Goal: Check status: Check status

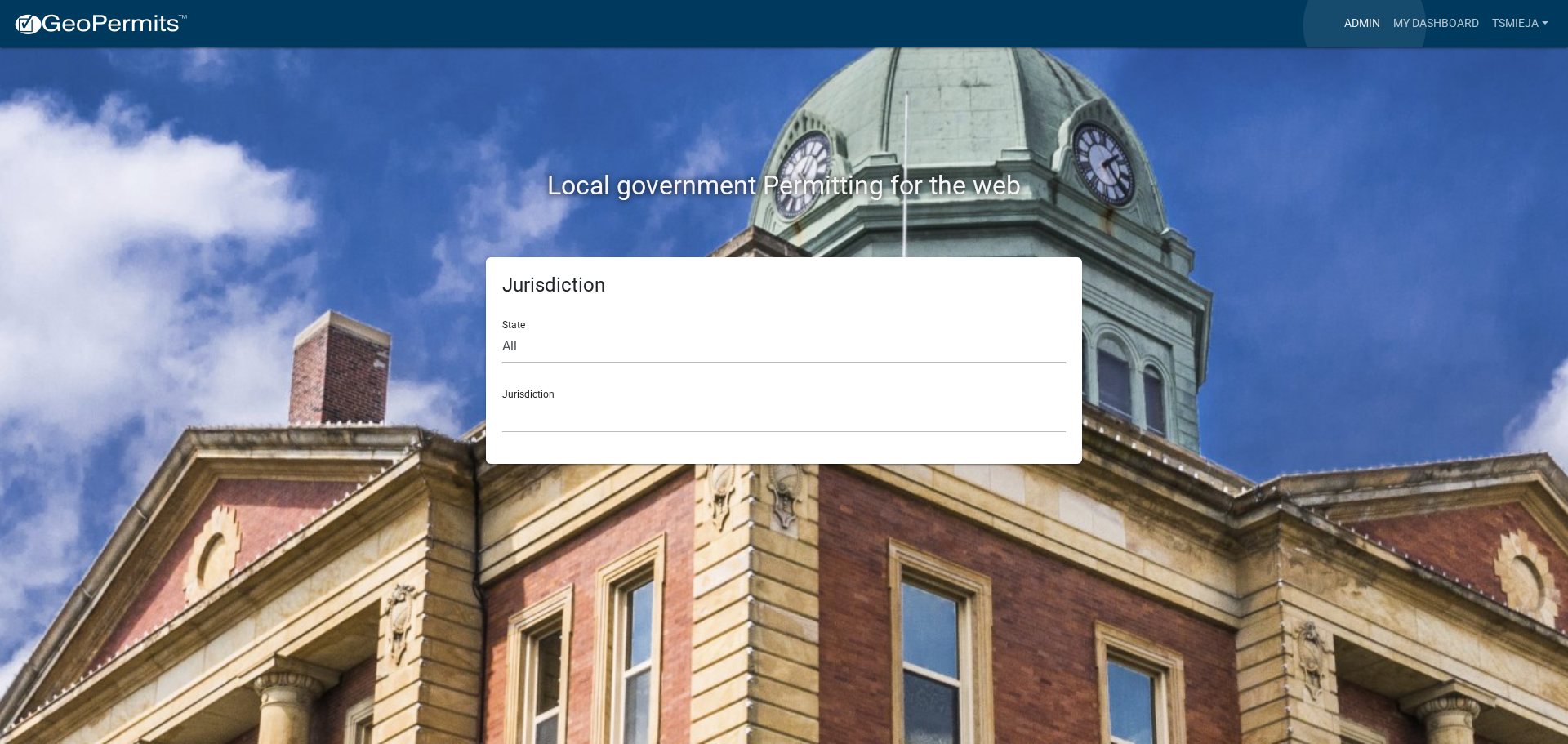
click at [1365, 25] on link "Admin" at bounding box center [1362, 24] width 49 height 31
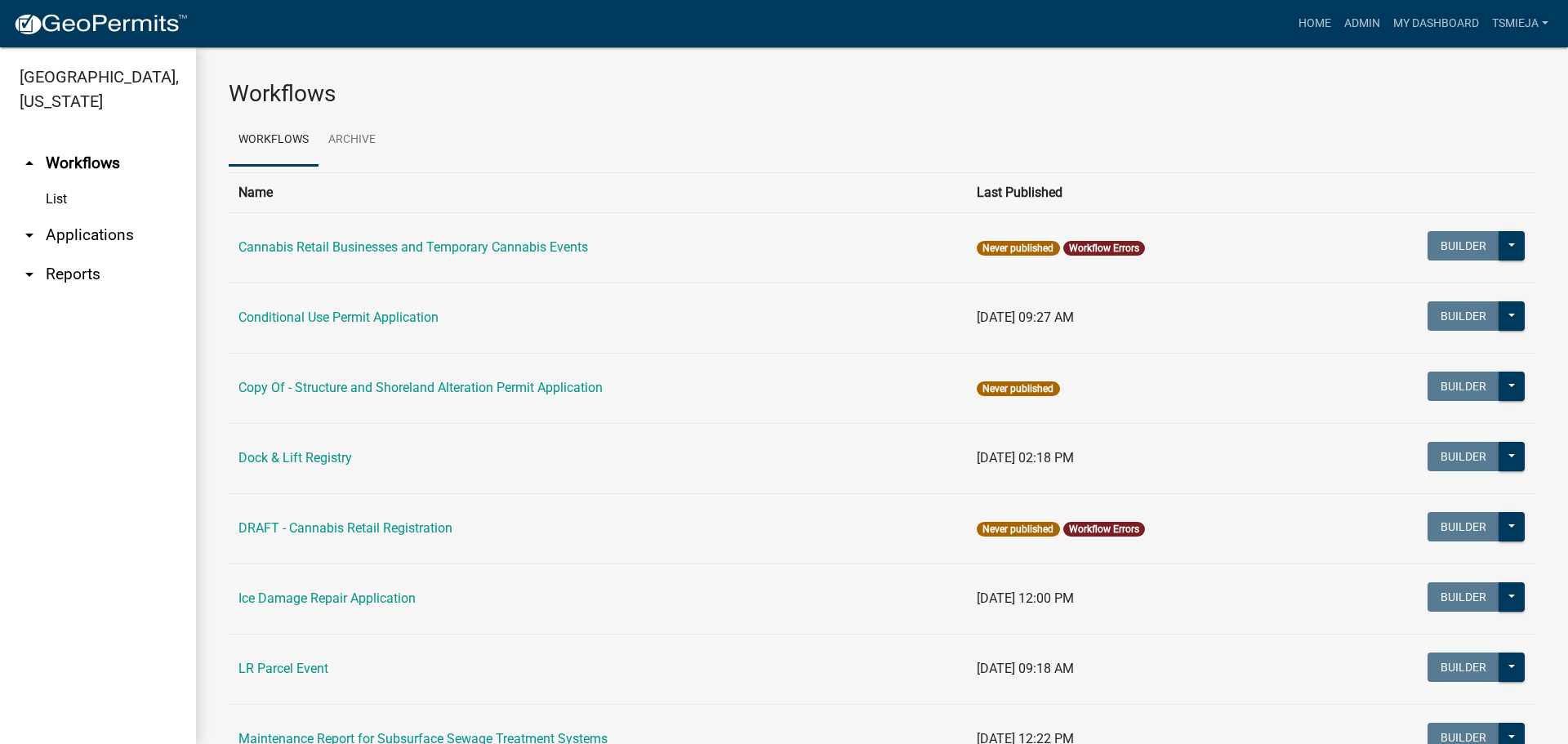
click at [98, 265] on link "arrow_drop_down Reports" at bounding box center [98, 274] width 196 height 39
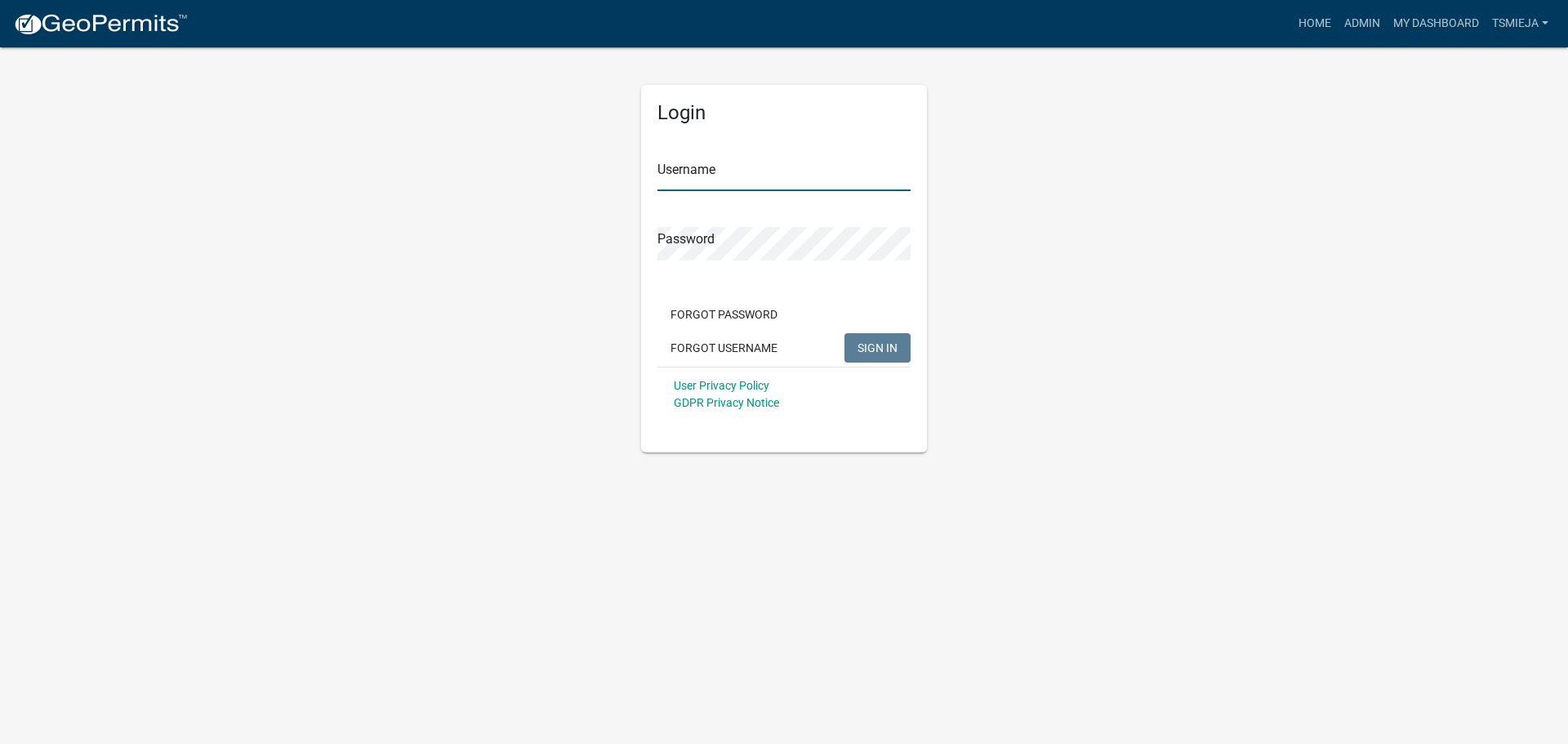
type input "tsmieja"
click at [892, 340] on button "SIGN IN" at bounding box center [877, 348] width 66 height 29
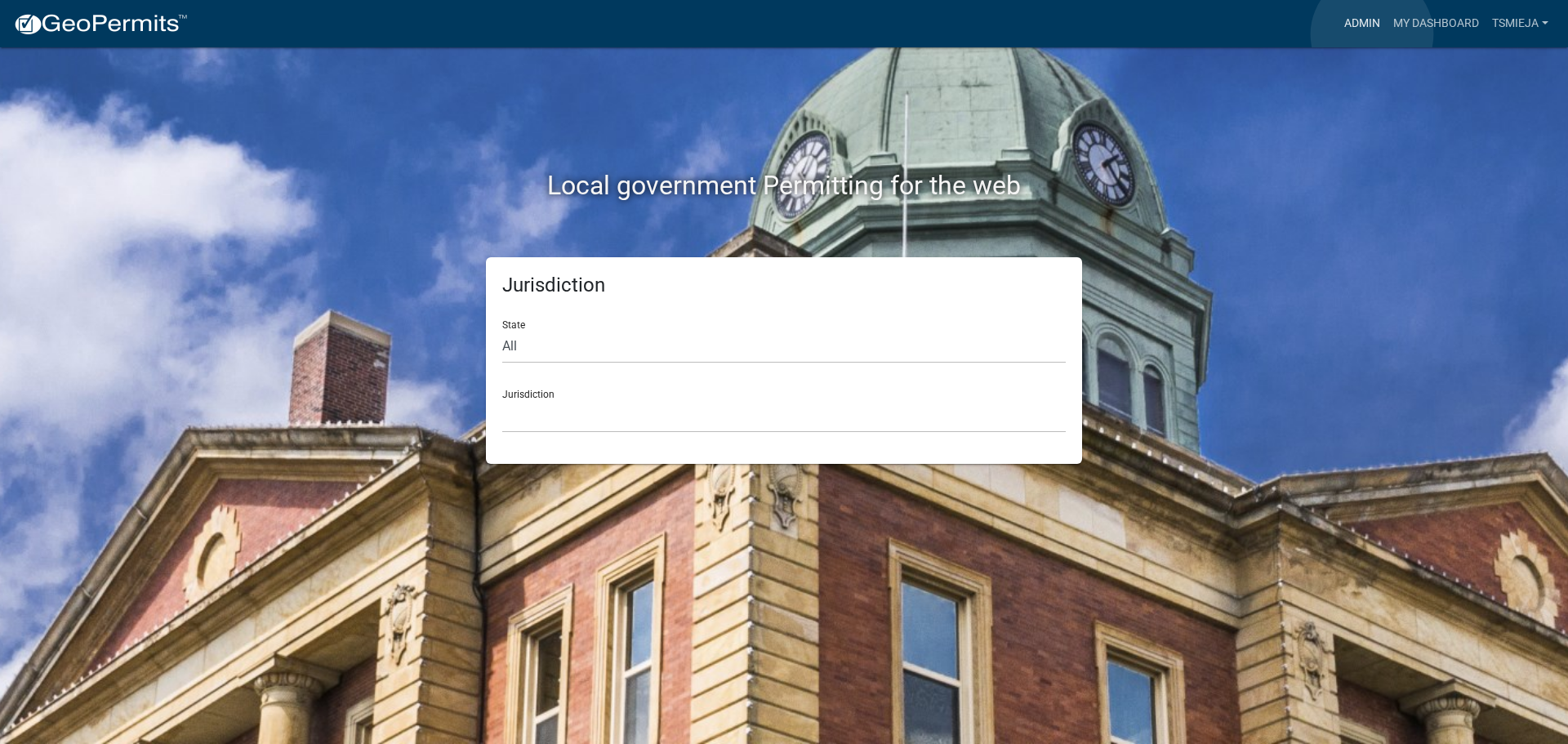
click at [1372, 34] on link "Admin" at bounding box center [1362, 24] width 49 height 31
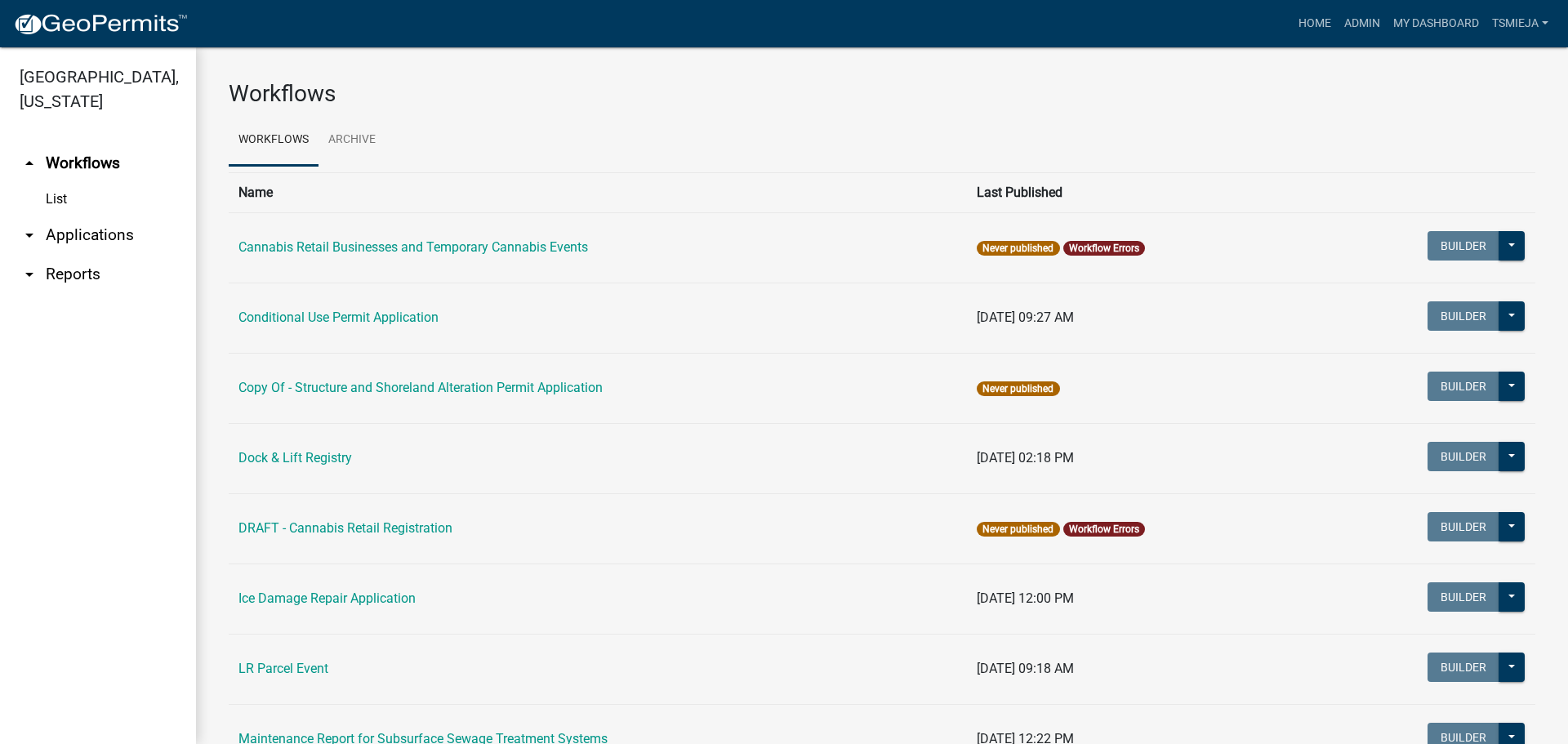
click at [84, 277] on link "arrow_drop_down Reports" at bounding box center [98, 274] width 196 height 39
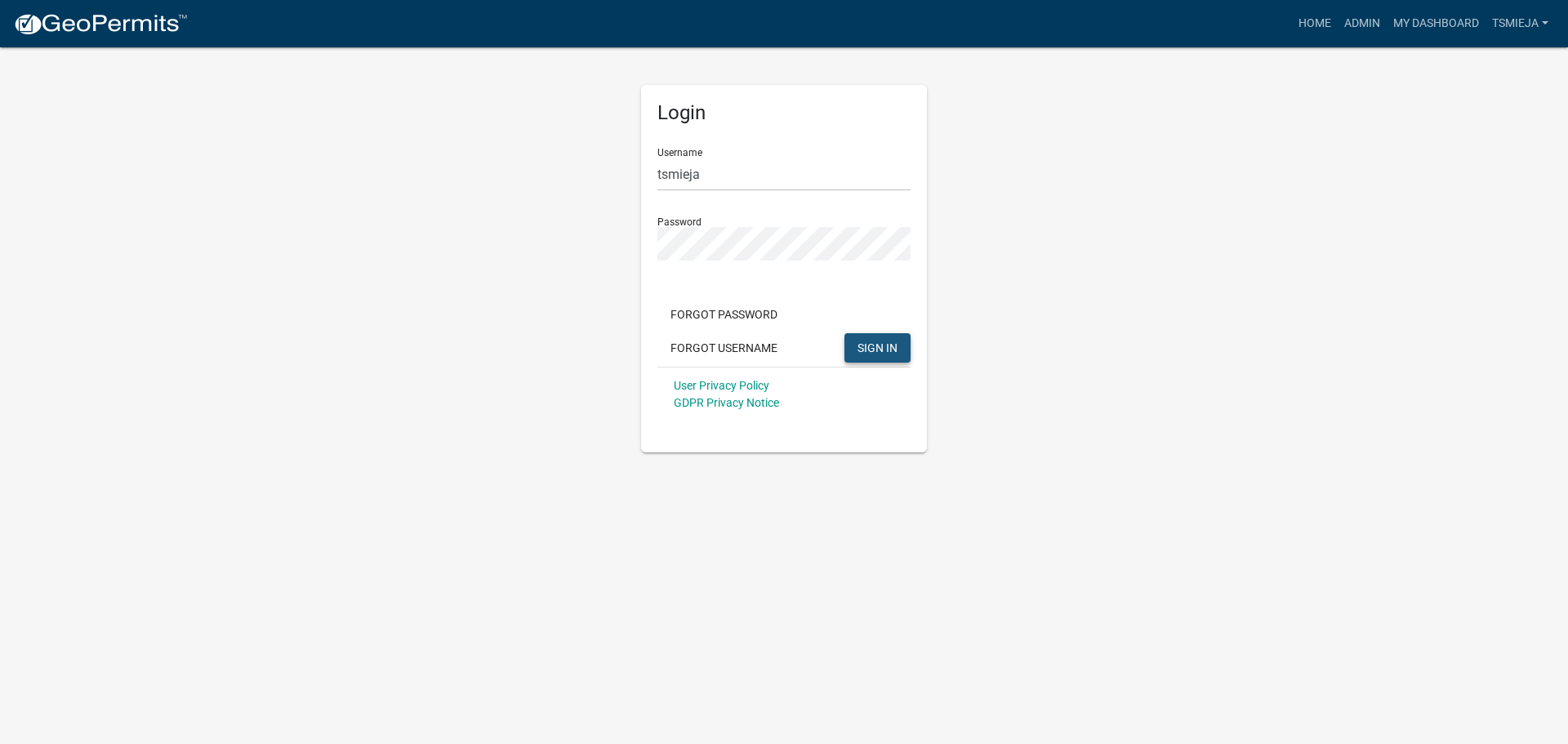
click at [873, 357] on button "SIGN IN" at bounding box center [877, 348] width 66 height 29
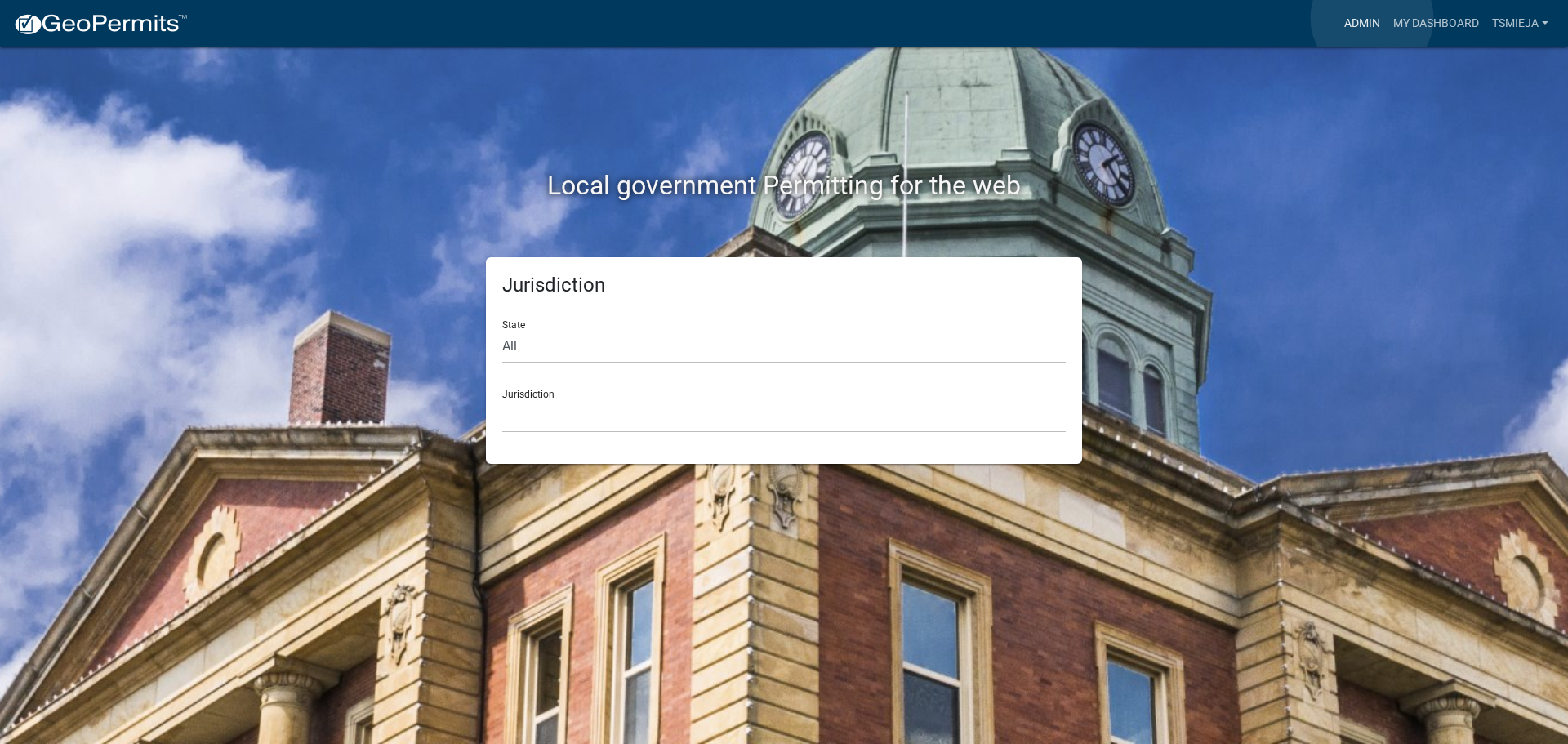
click at [1372, 18] on link "Admin" at bounding box center [1362, 24] width 49 height 31
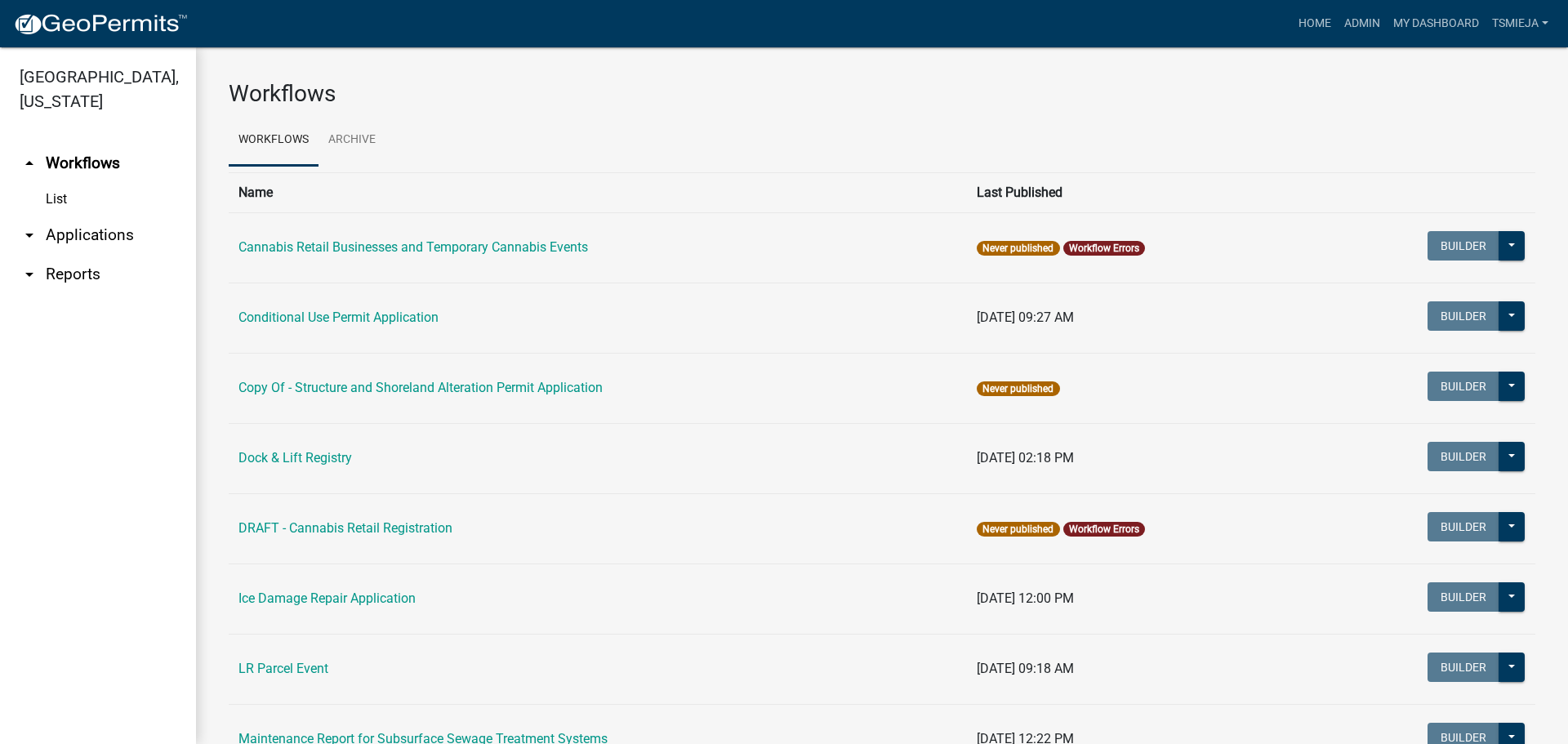
click at [21, 270] on icon "arrow_drop_down" at bounding box center [30, 274] width 20 height 20
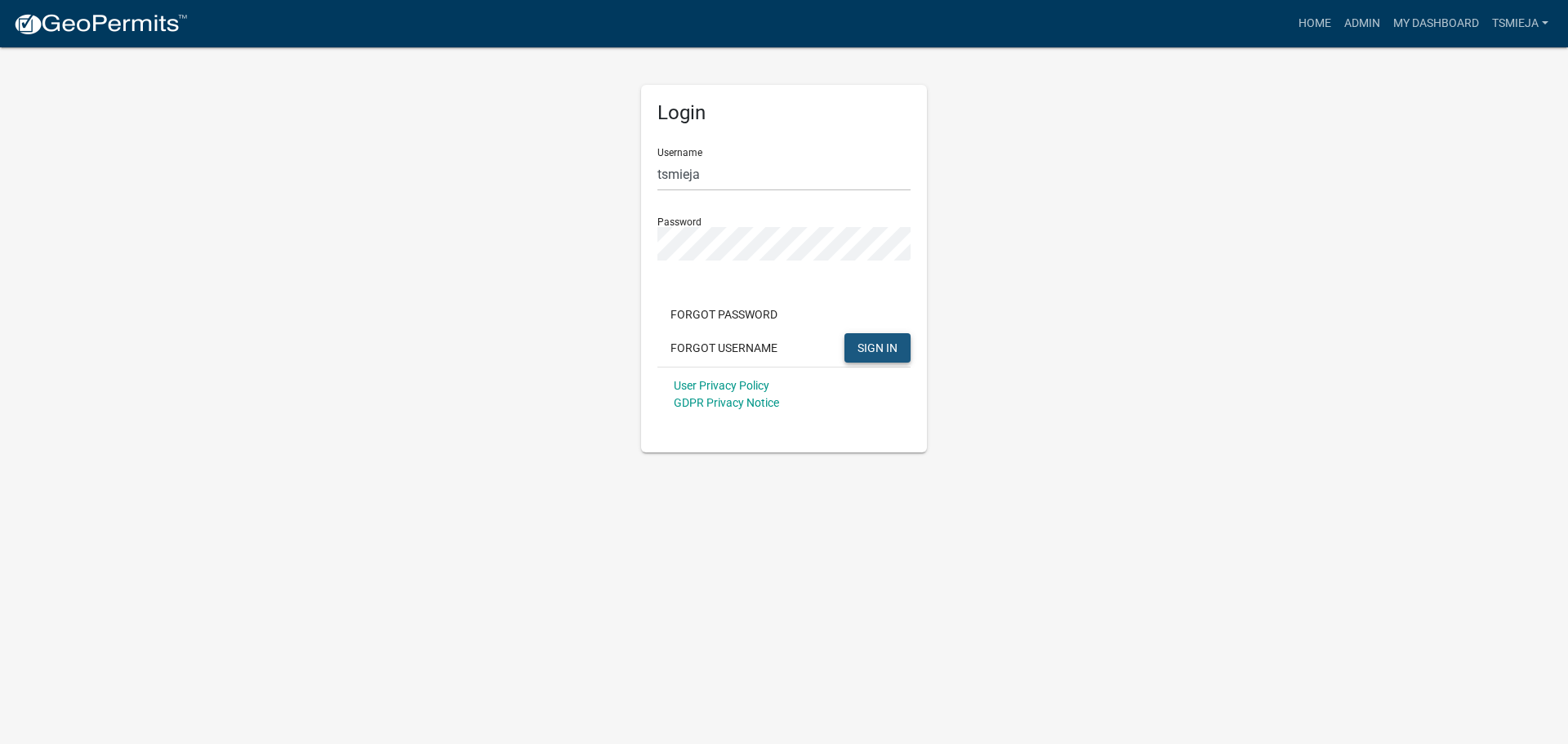
click at [868, 335] on button "SIGN IN" at bounding box center [877, 348] width 66 height 29
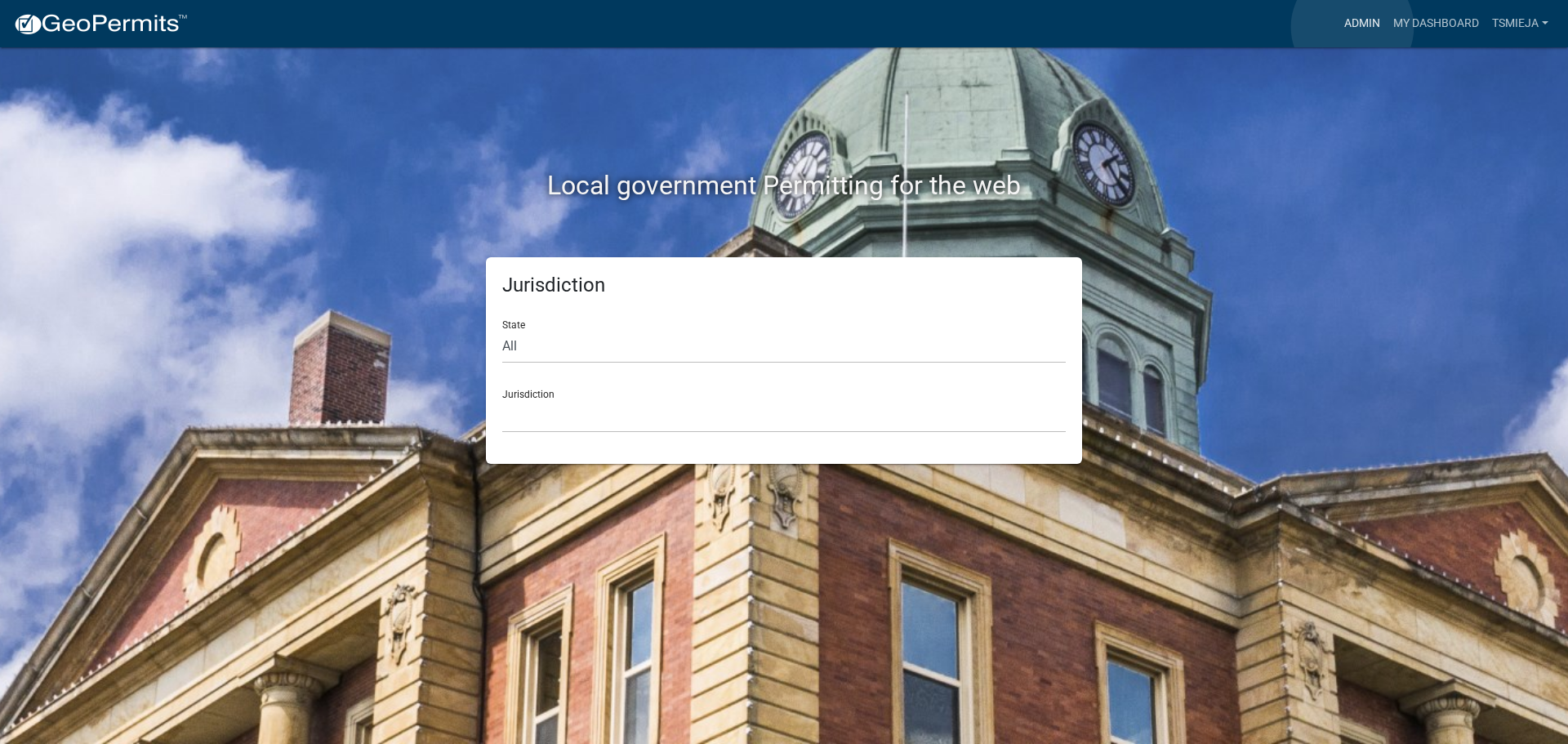
click at [1352, 27] on link "Admin" at bounding box center [1362, 24] width 49 height 31
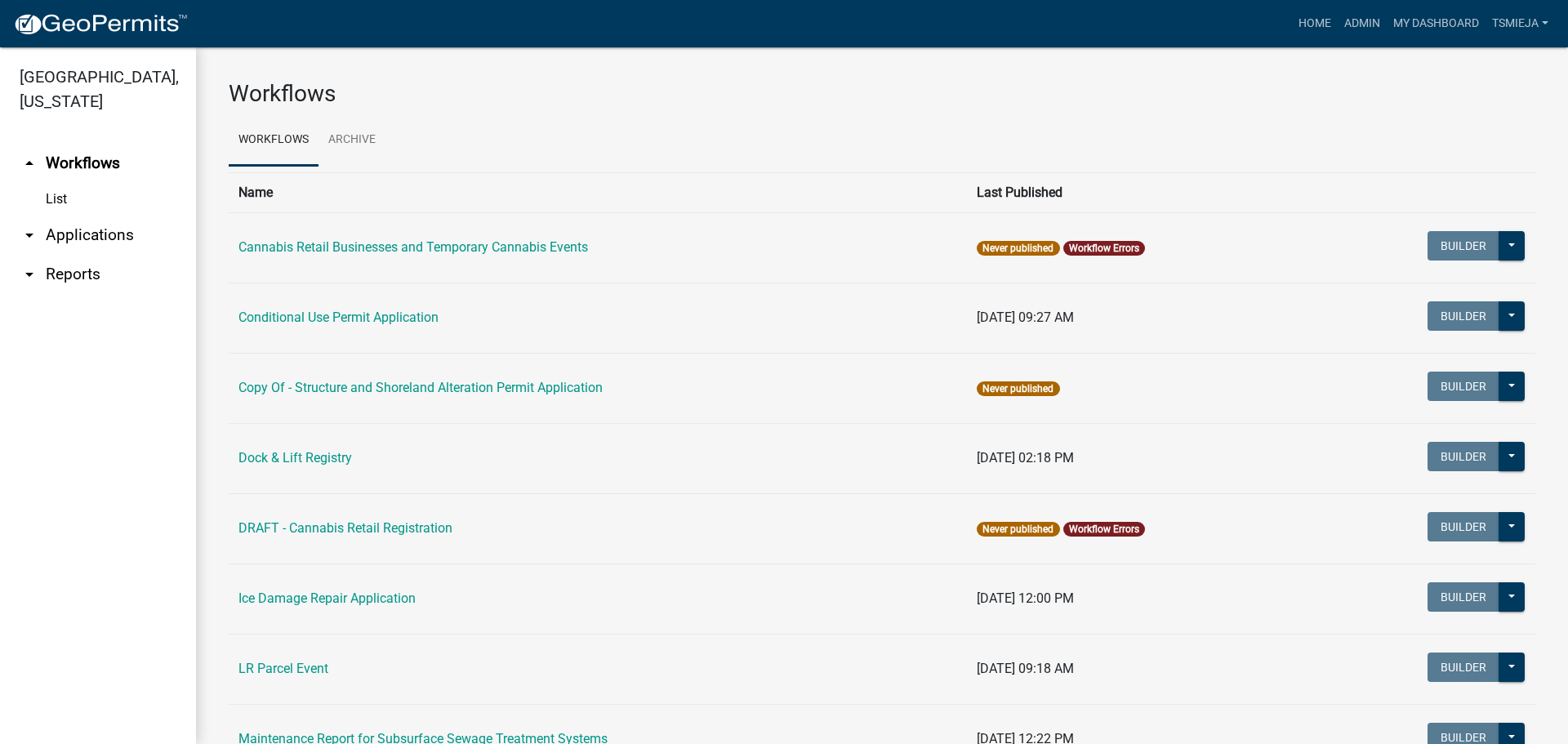
click at [75, 203] on link "List" at bounding box center [98, 199] width 196 height 33
click at [32, 193] on link "List" at bounding box center [98, 199] width 196 height 33
click at [50, 196] on link "List" at bounding box center [98, 199] width 196 height 33
click at [80, 232] on link "arrow_drop_down Applications" at bounding box center [98, 235] width 196 height 39
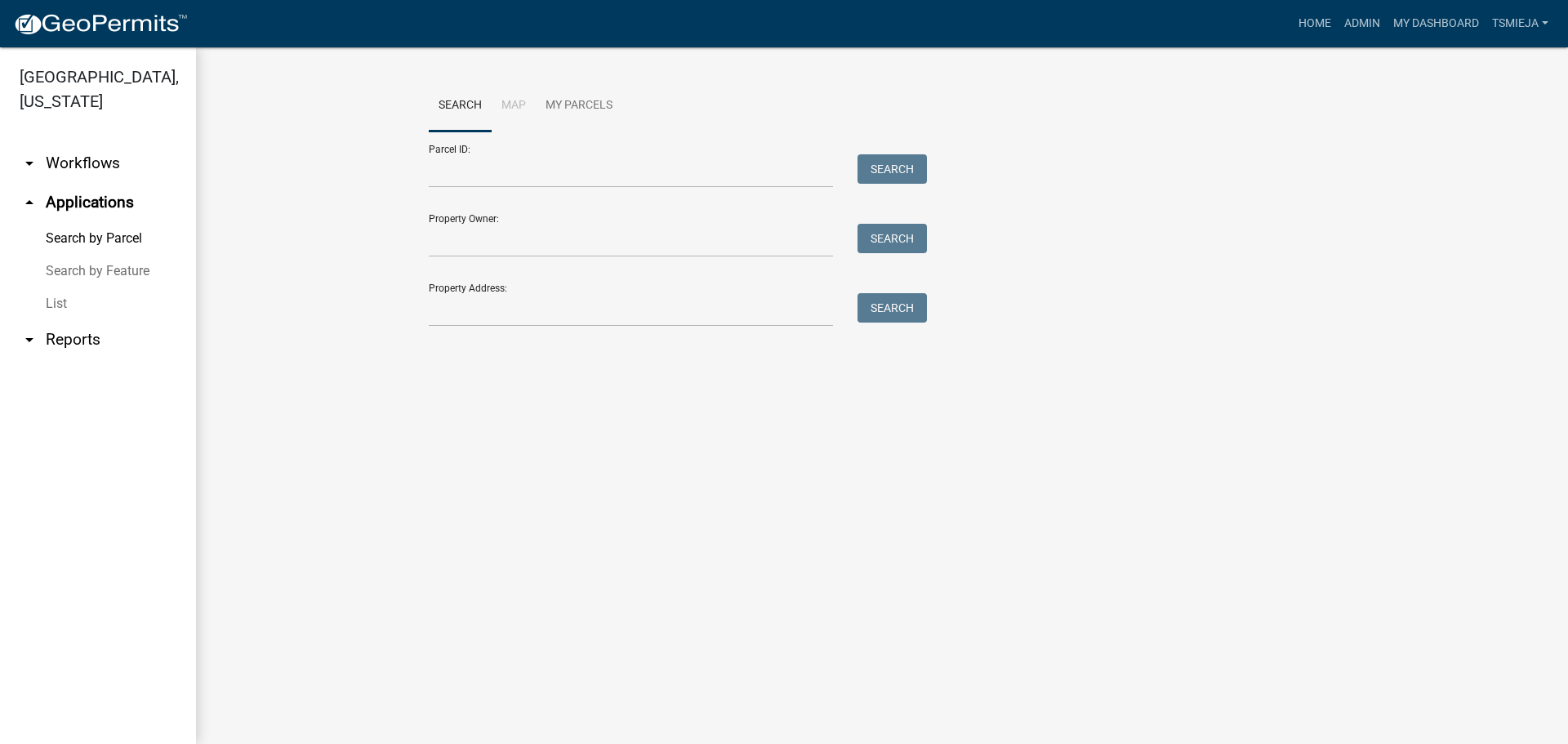
click at [96, 267] on link "Search by Feature" at bounding box center [98, 271] width 196 height 33
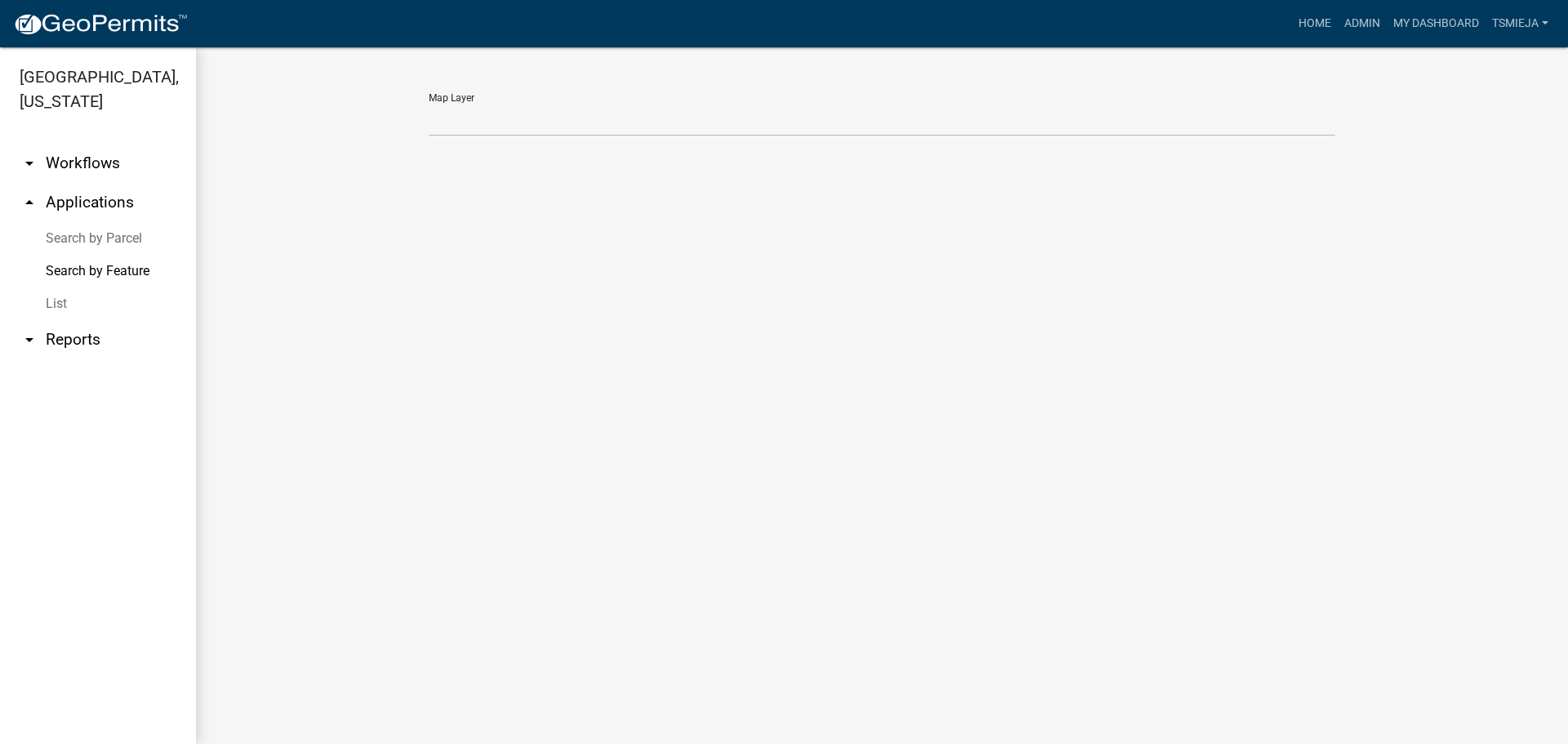
click at [64, 298] on link "List" at bounding box center [98, 304] width 196 height 33
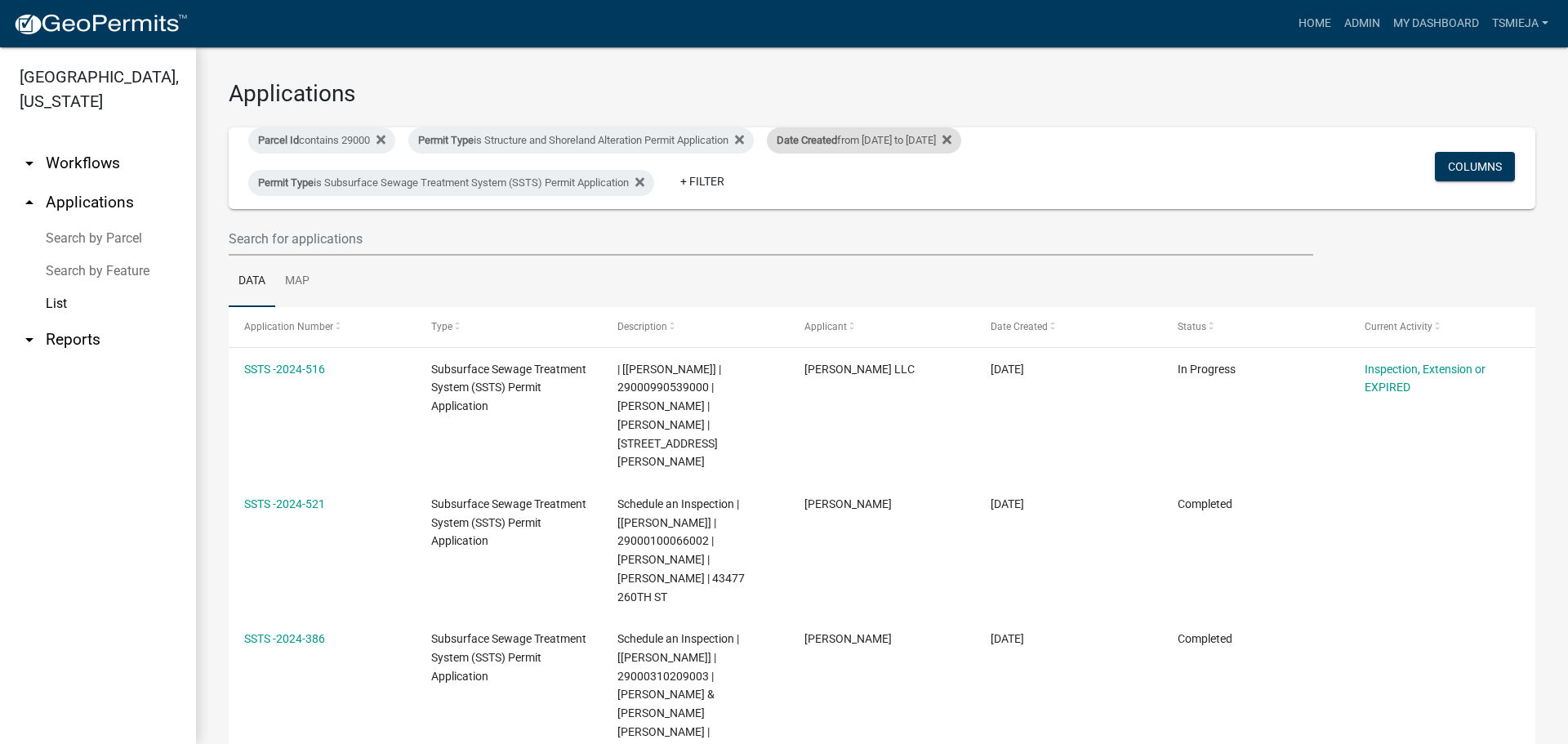
click at [961, 141] on div "Date Created from [DATE] to [DATE]" at bounding box center [864, 140] width 194 height 26
select select "custom"
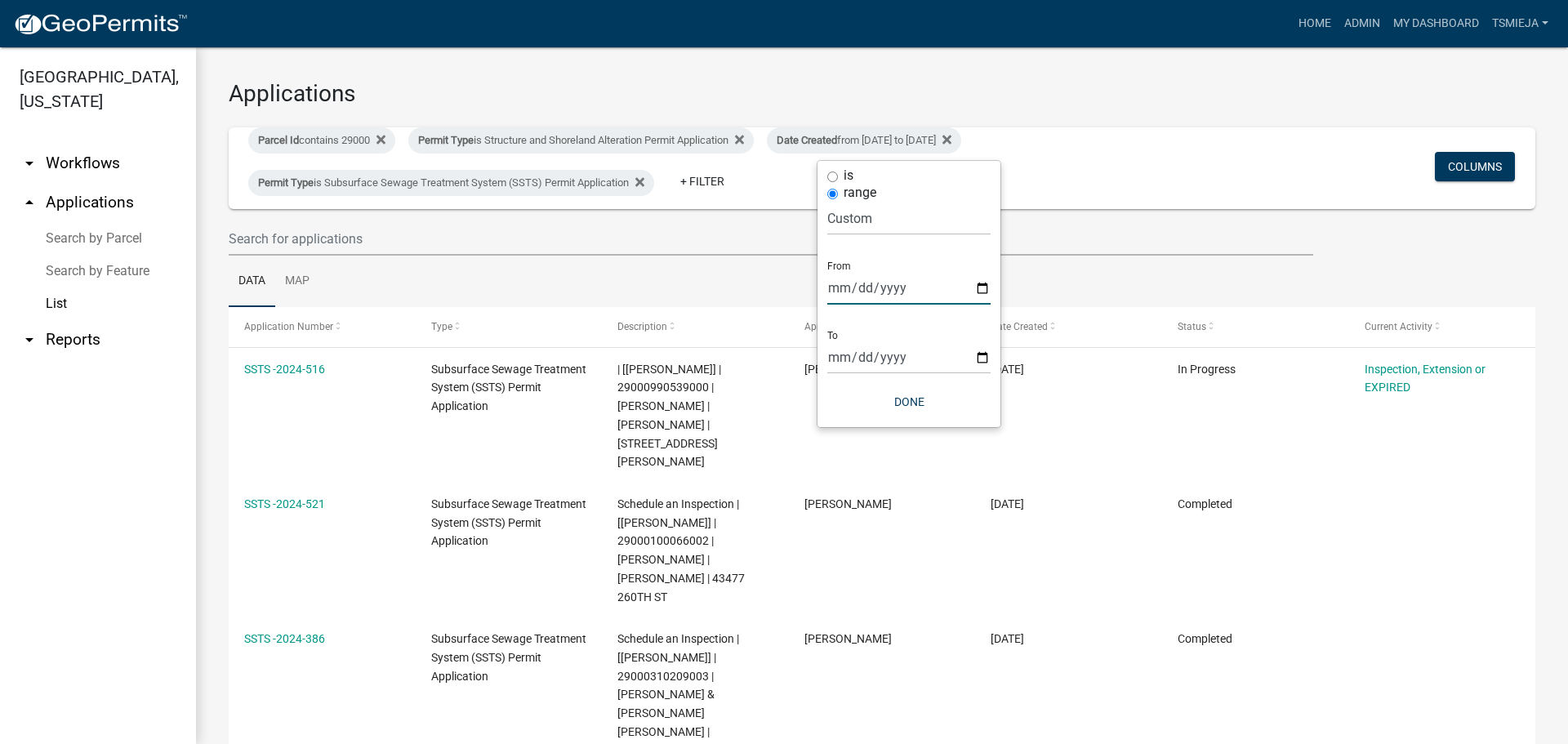
click at [982, 288] on input "[DATE]" at bounding box center [908, 288] width 163 height 34
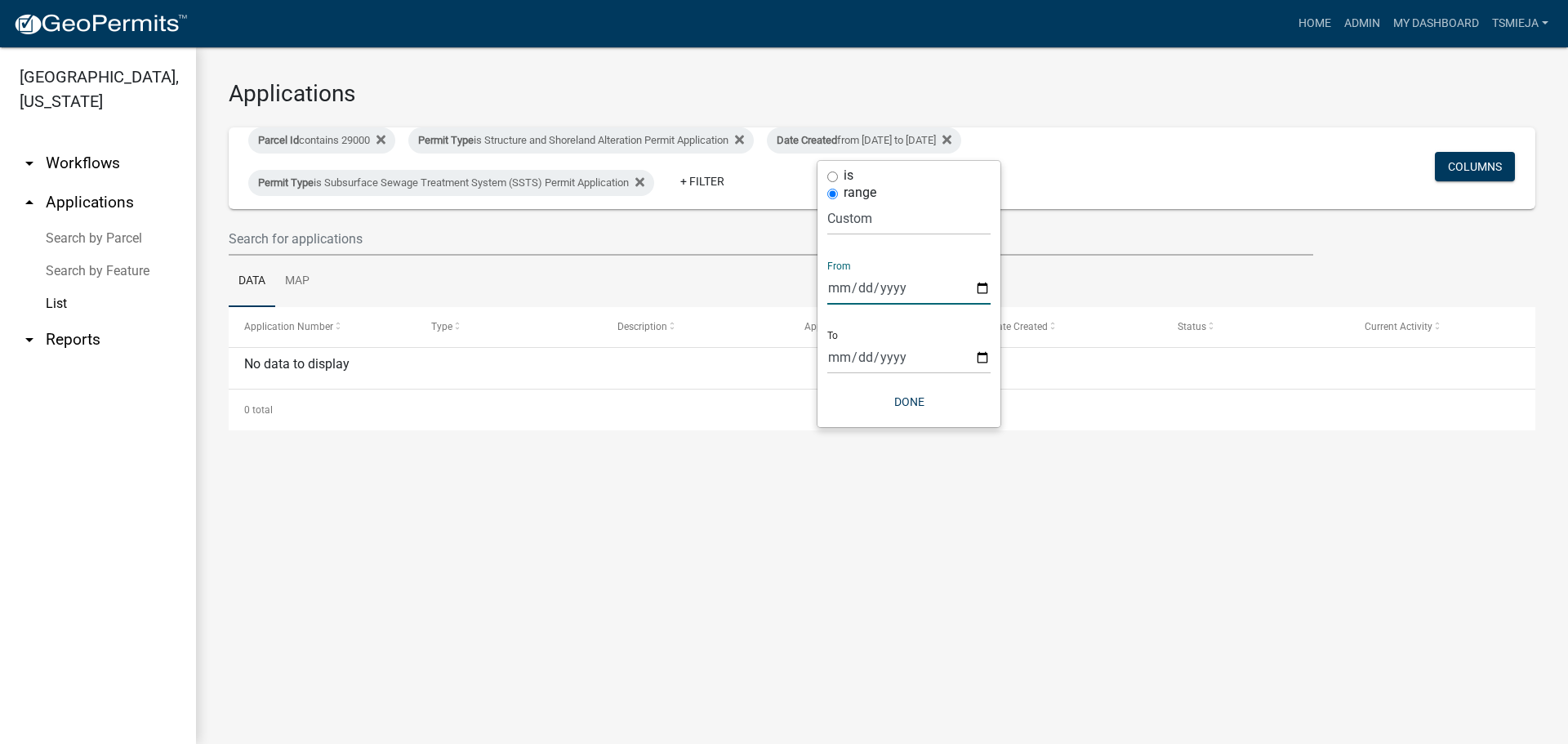
click at [984, 288] on input "[DATE]" at bounding box center [908, 288] width 163 height 34
type input "[DATE]"
click at [975, 353] on input "[DATE]" at bounding box center [908, 357] width 163 height 34
type input "[DATE]"
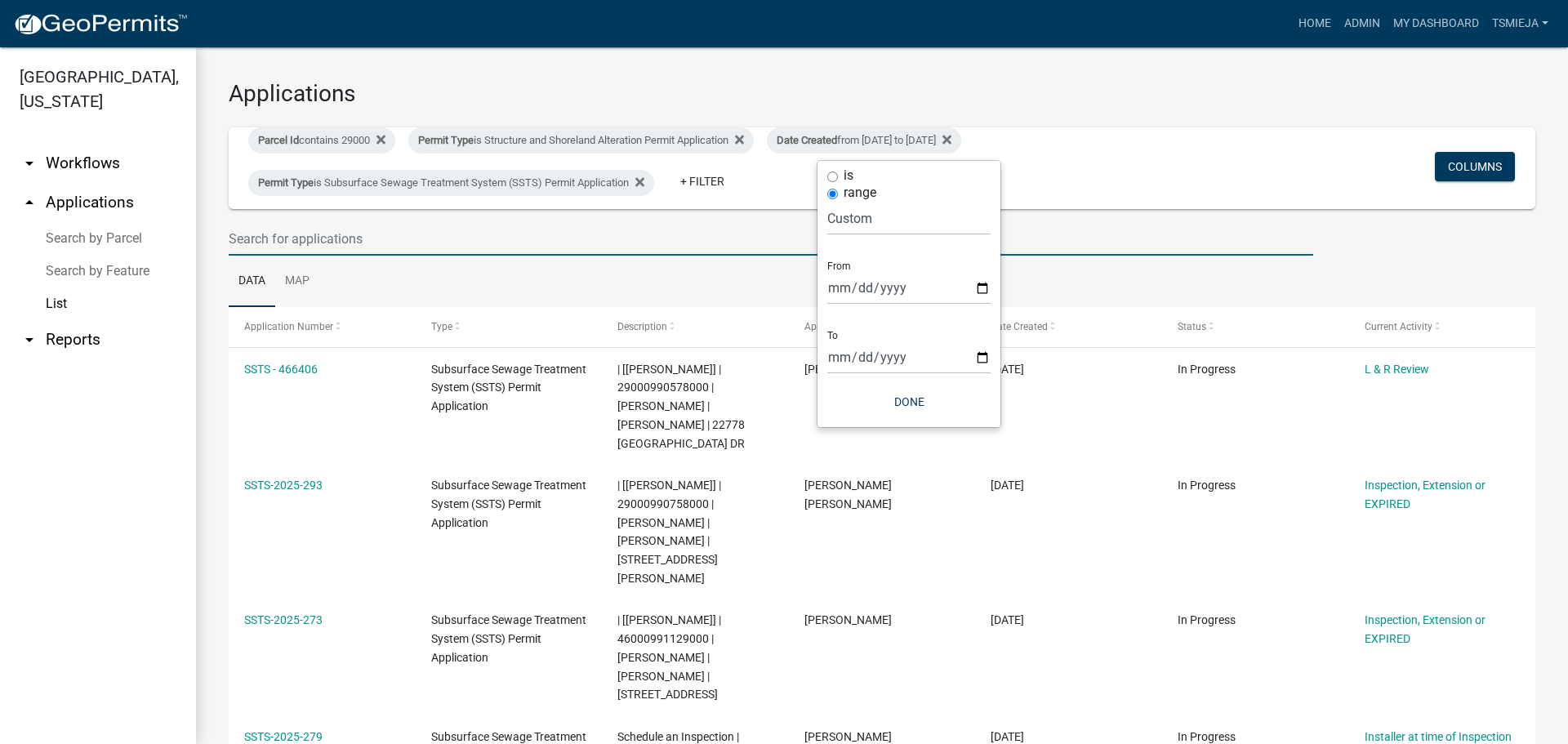
click at [1055, 244] on input "text" at bounding box center [770, 238] width 1084 height 34
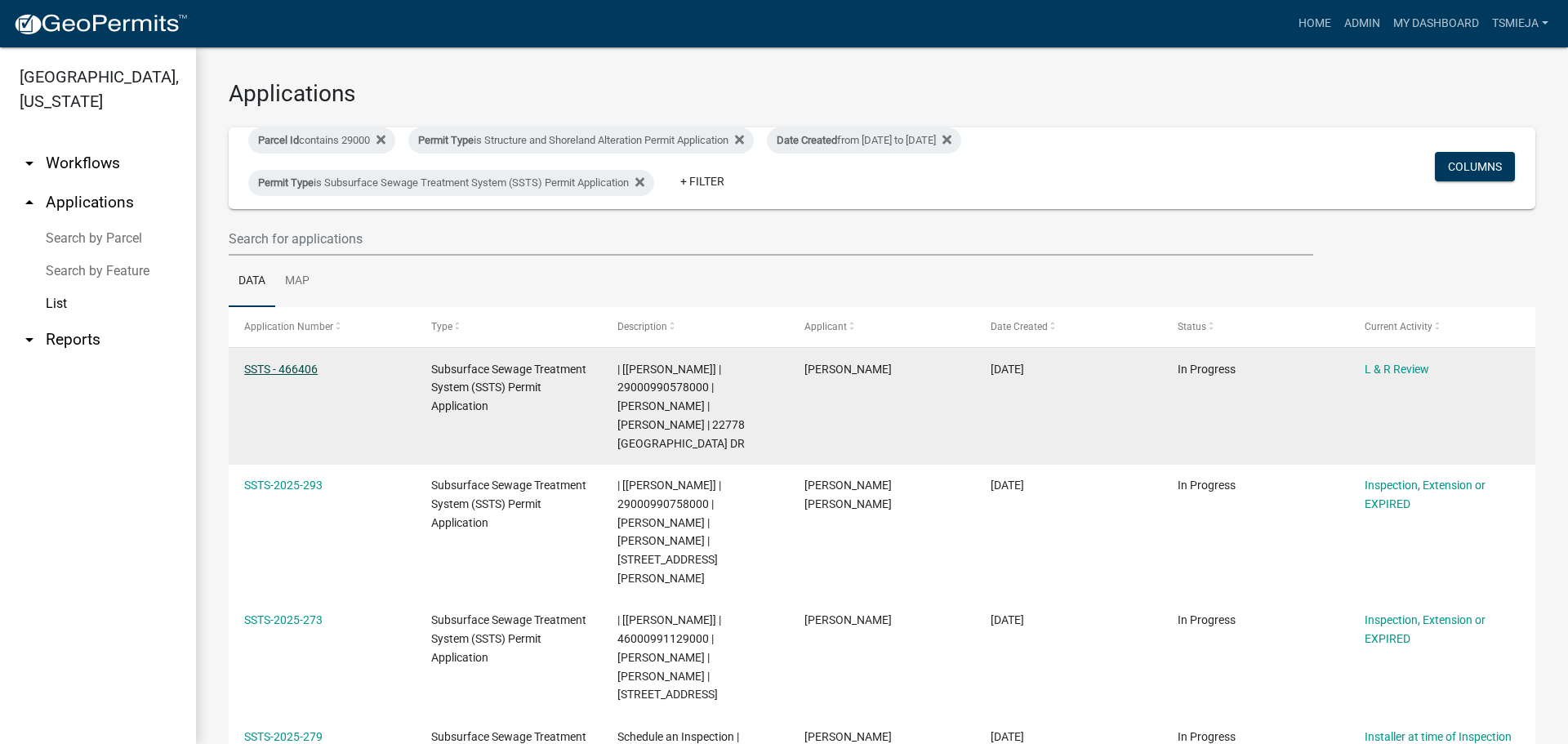
click at [278, 364] on link "SSTS - 466406" at bounding box center [281, 369] width 74 height 13
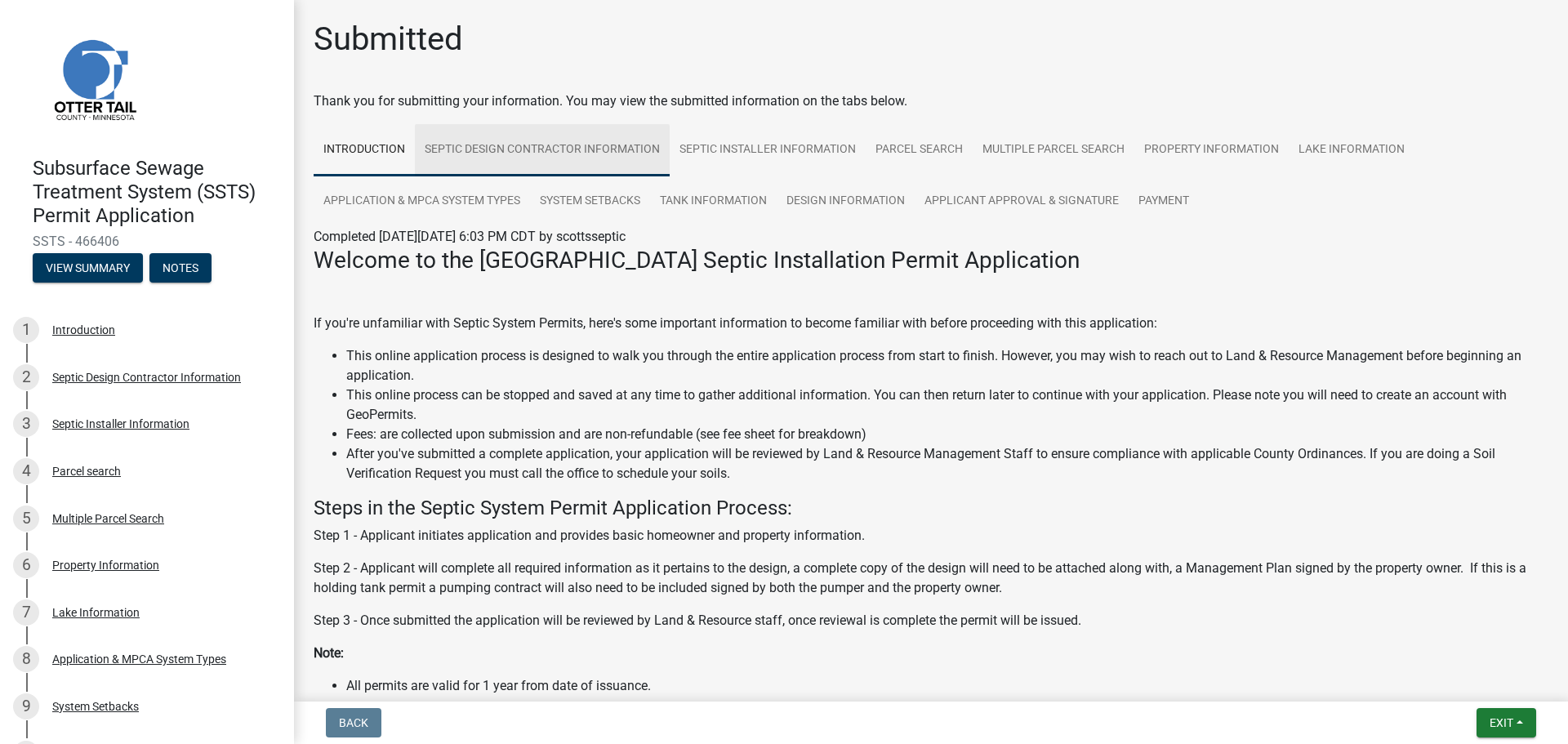
click at [570, 160] on link "Septic Design Contractor Information" at bounding box center [542, 150] width 255 height 52
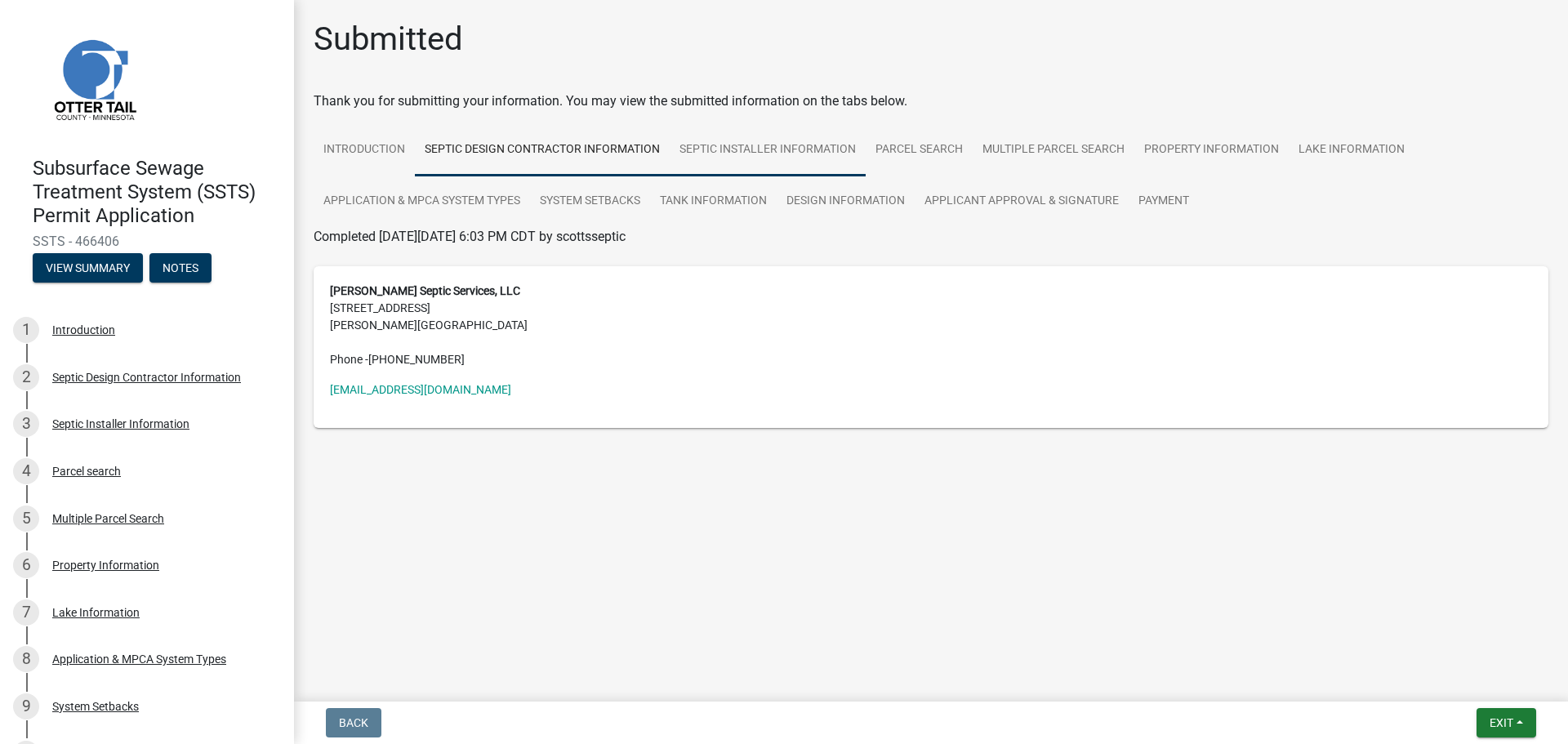
click at [817, 148] on link "Septic Installer Information" at bounding box center [767, 150] width 196 height 52
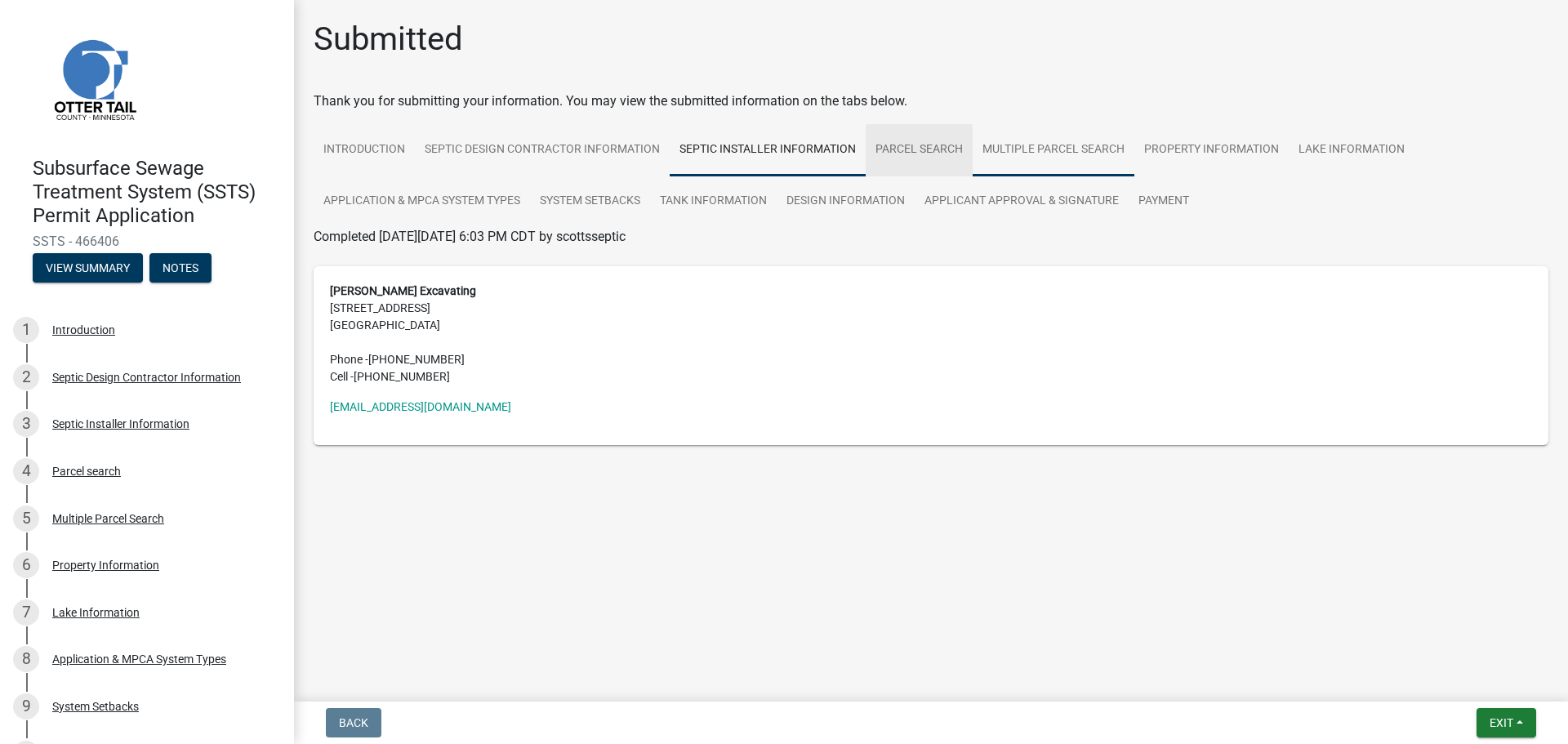
click at [1008, 152] on link "Multiple Parcel Search" at bounding box center [1053, 150] width 161 height 52
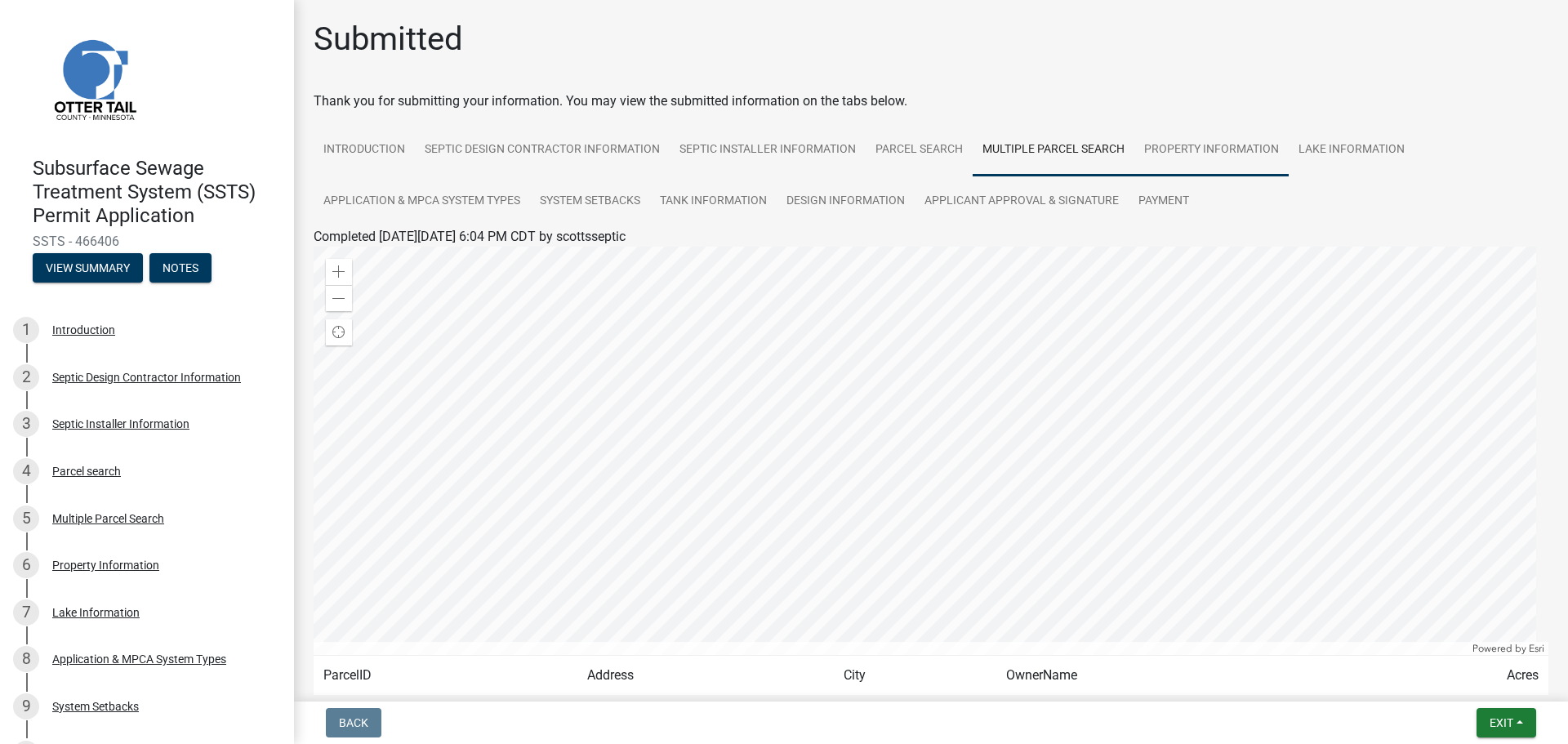
click at [1226, 150] on link "Property Information" at bounding box center [1211, 150] width 154 height 52
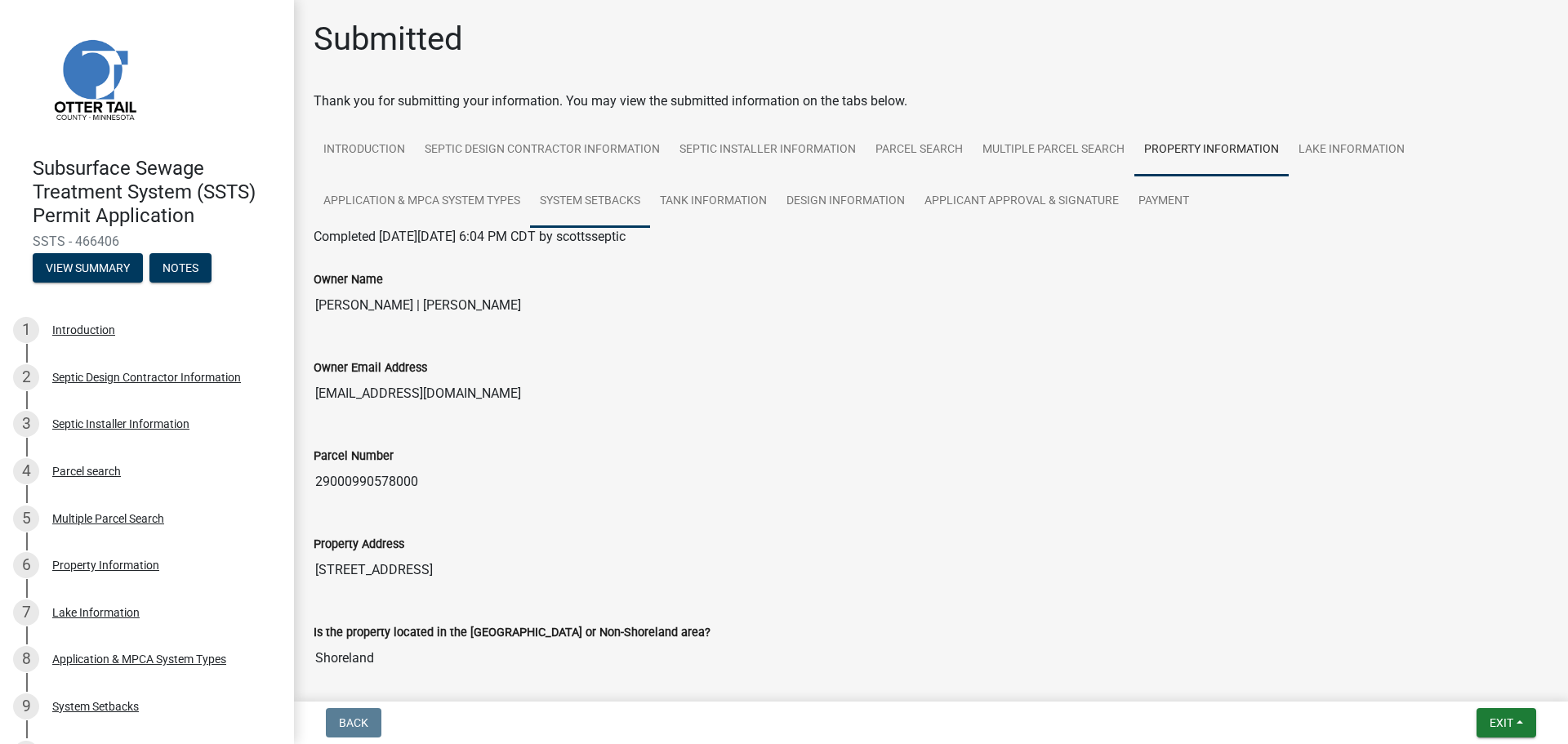
click at [607, 199] on link "System Setbacks" at bounding box center [590, 202] width 120 height 52
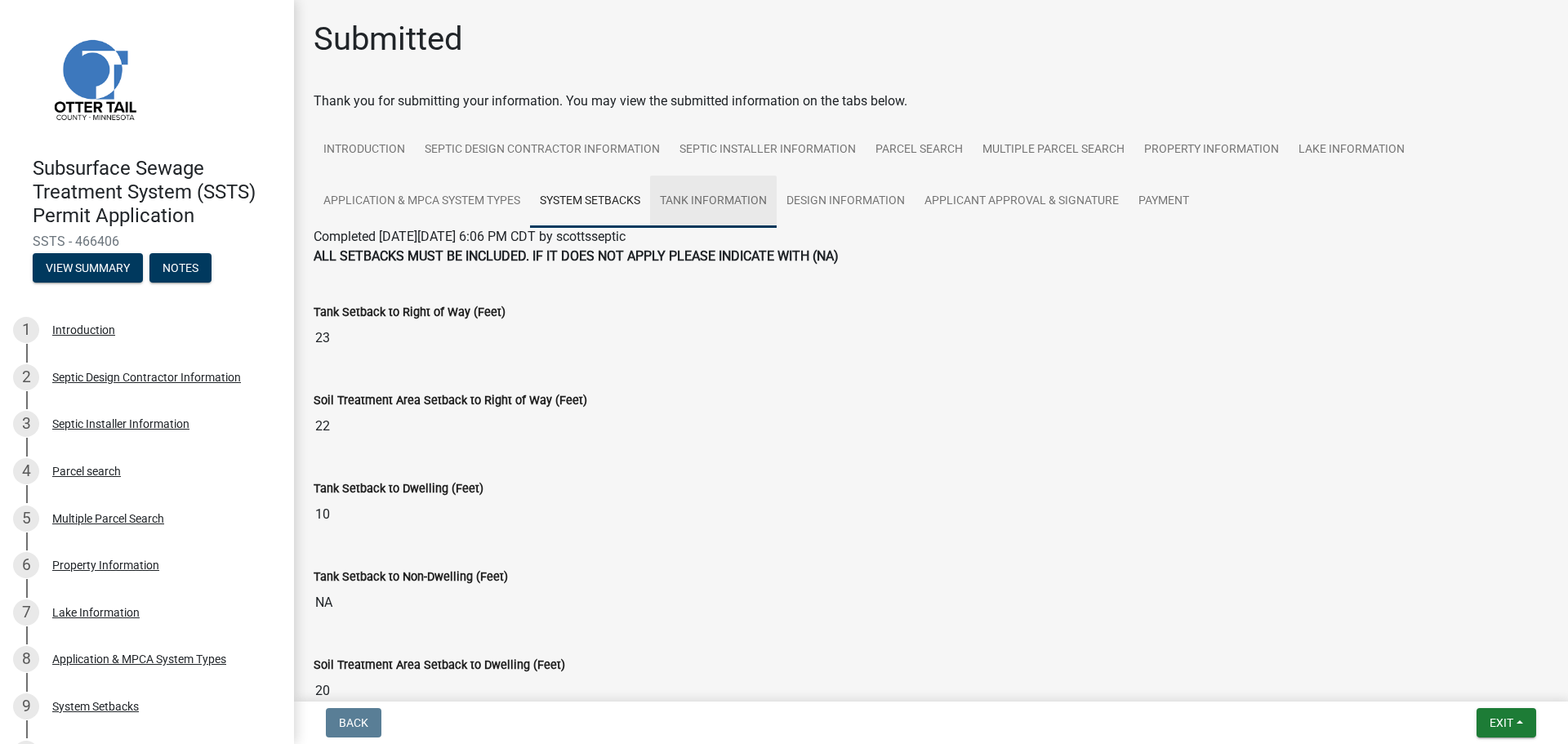
click at [675, 194] on link "Tank Information" at bounding box center [713, 202] width 126 height 52
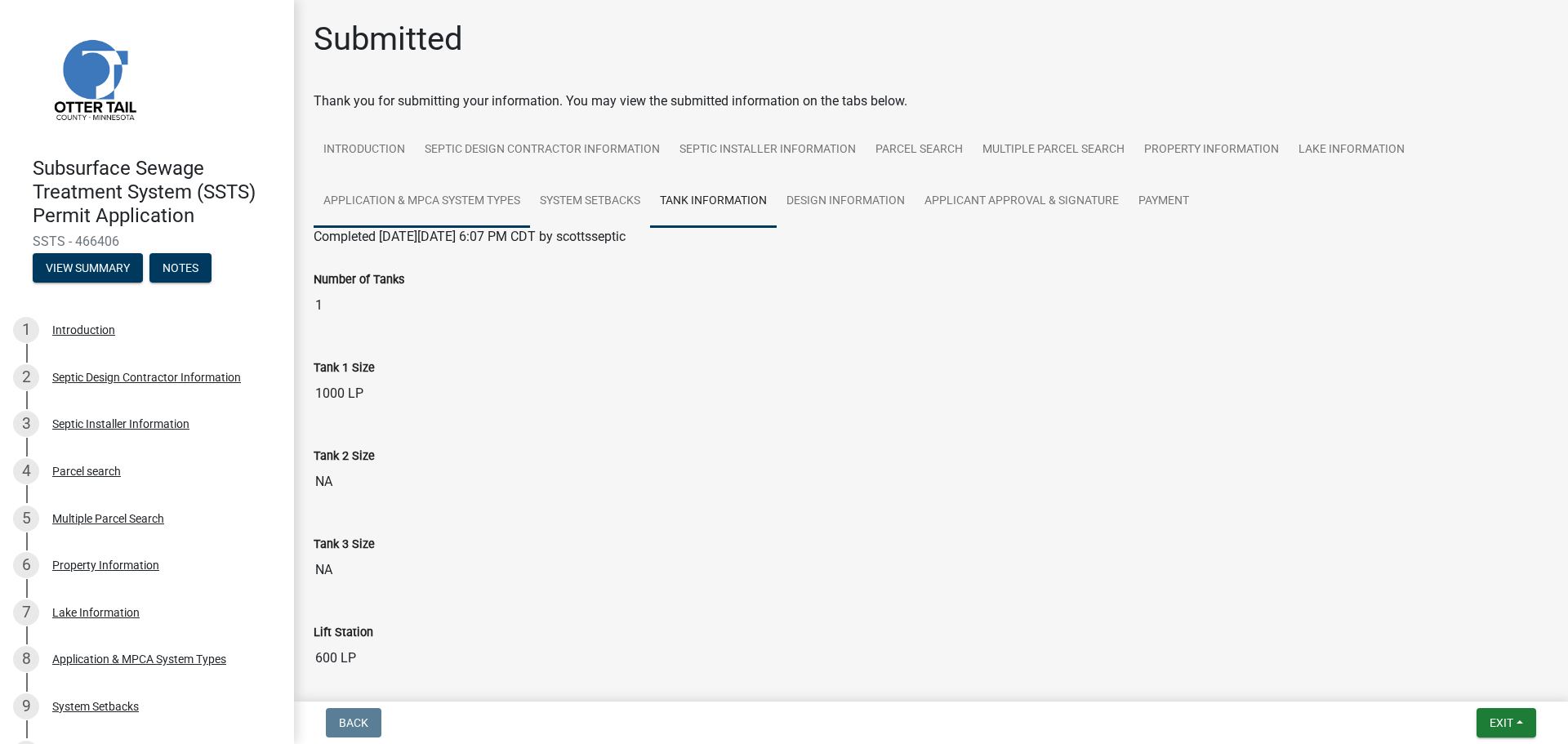
click at [439, 216] on link "Application & MPCA System Types" at bounding box center [422, 202] width 216 height 52
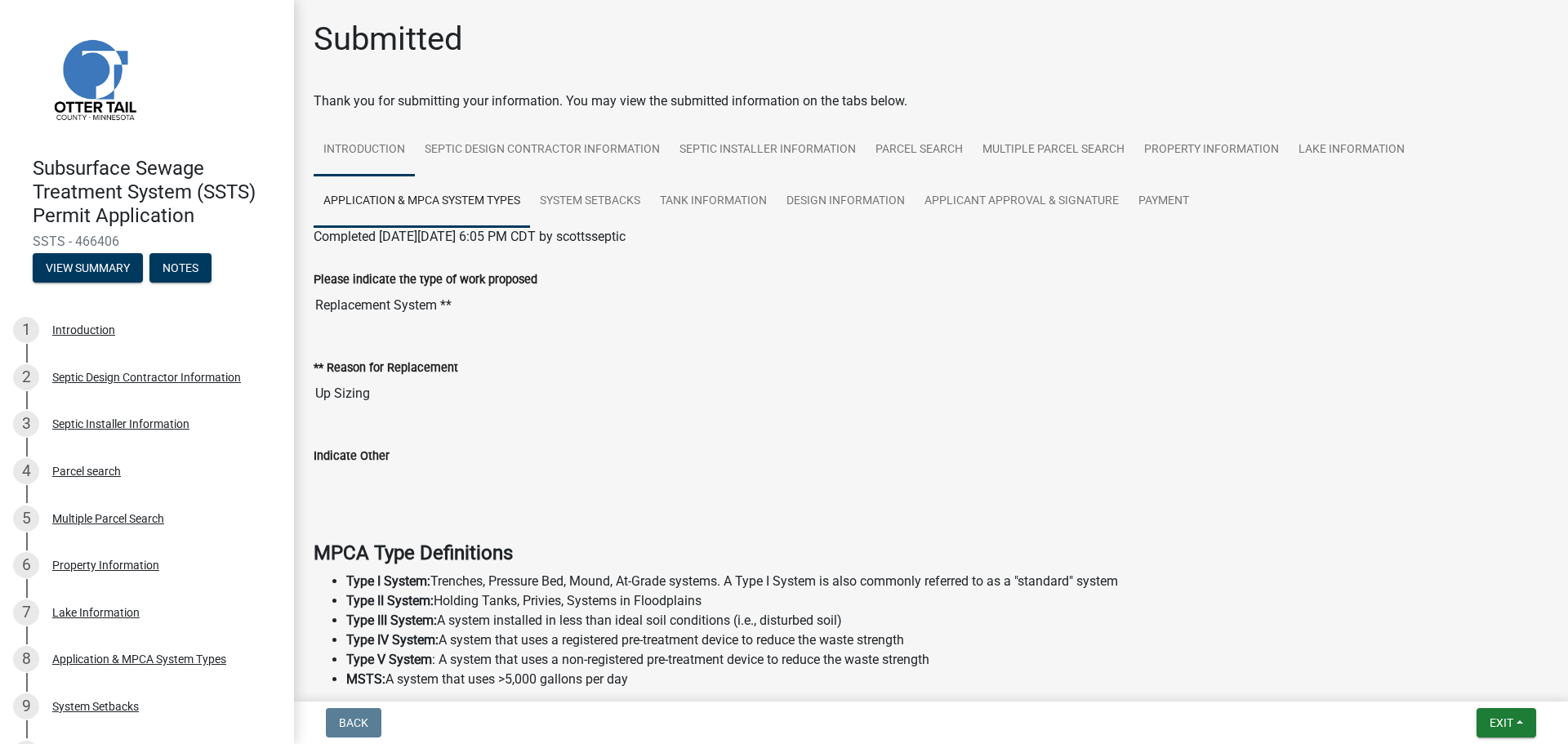
click at [401, 142] on link "Introduction" at bounding box center [365, 150] width 102 height 52
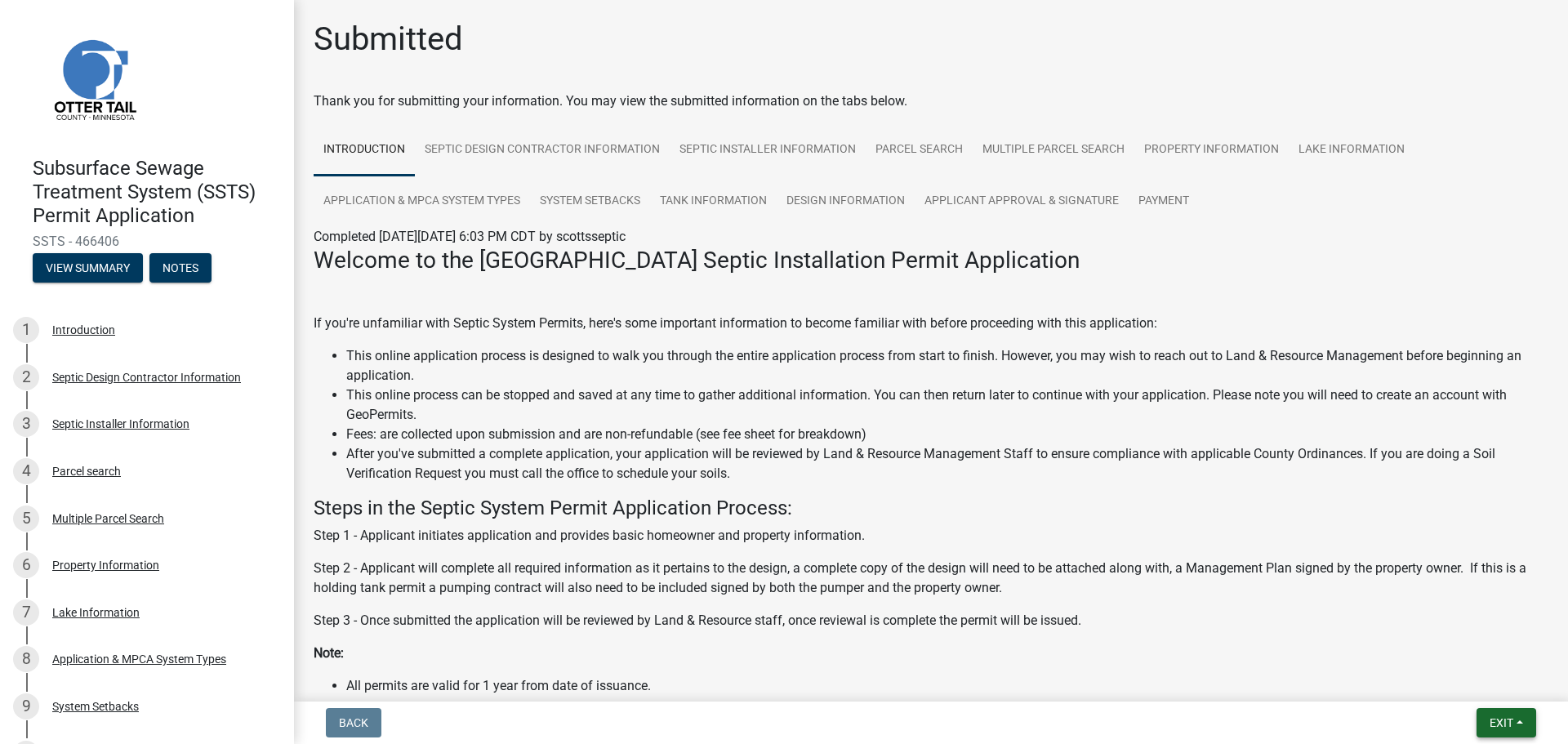
click at [1520, 724] on button "Exit" at bounding box center [1507, 723] width 60 height 29
click at [1397, 724] on div "Back Exit Save Save & Exit" at bounding box center [931, 723] width 1248 height 29
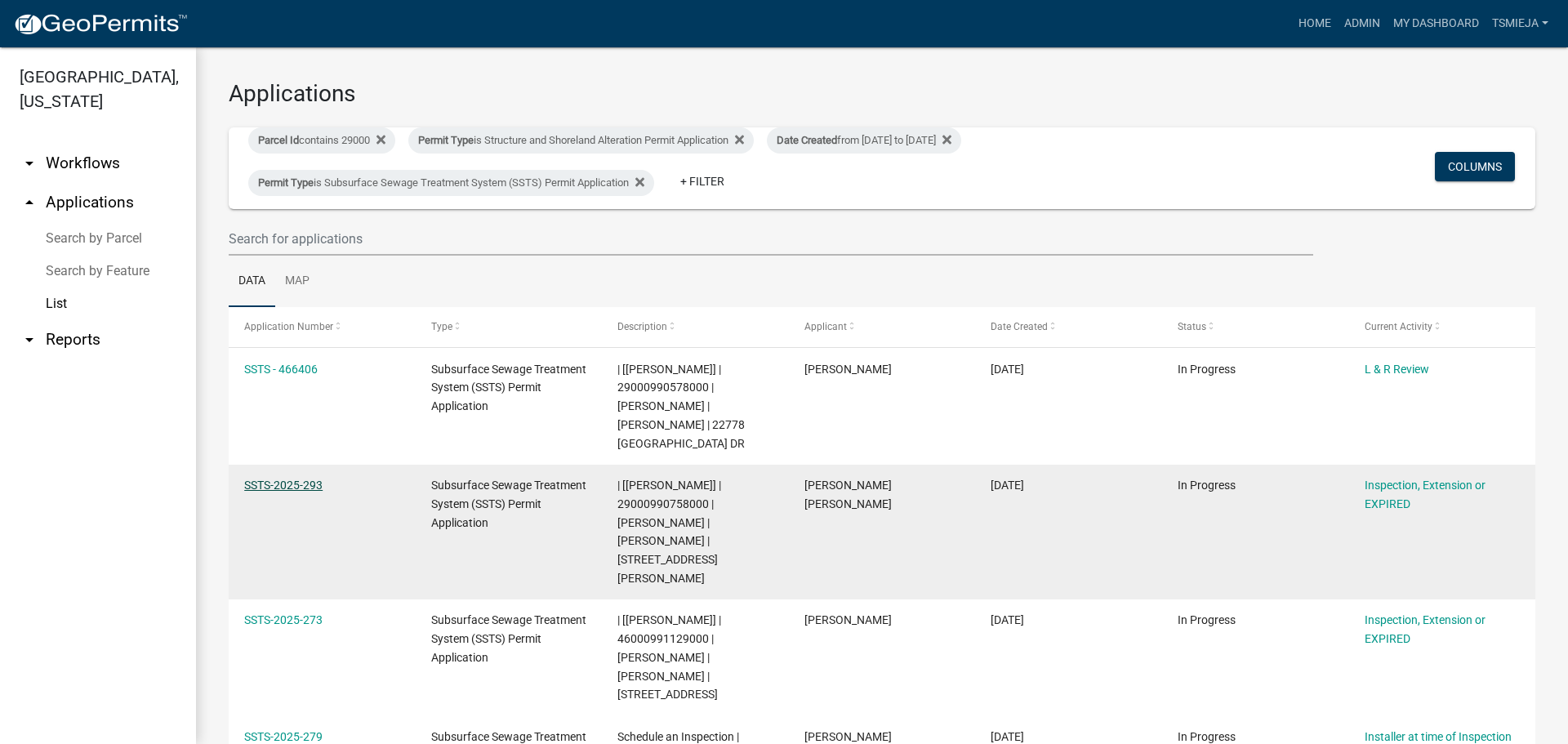
click at [311, 479] on link "SSTS-2025-293" at bounding box center [284, 485] width 79 height 13
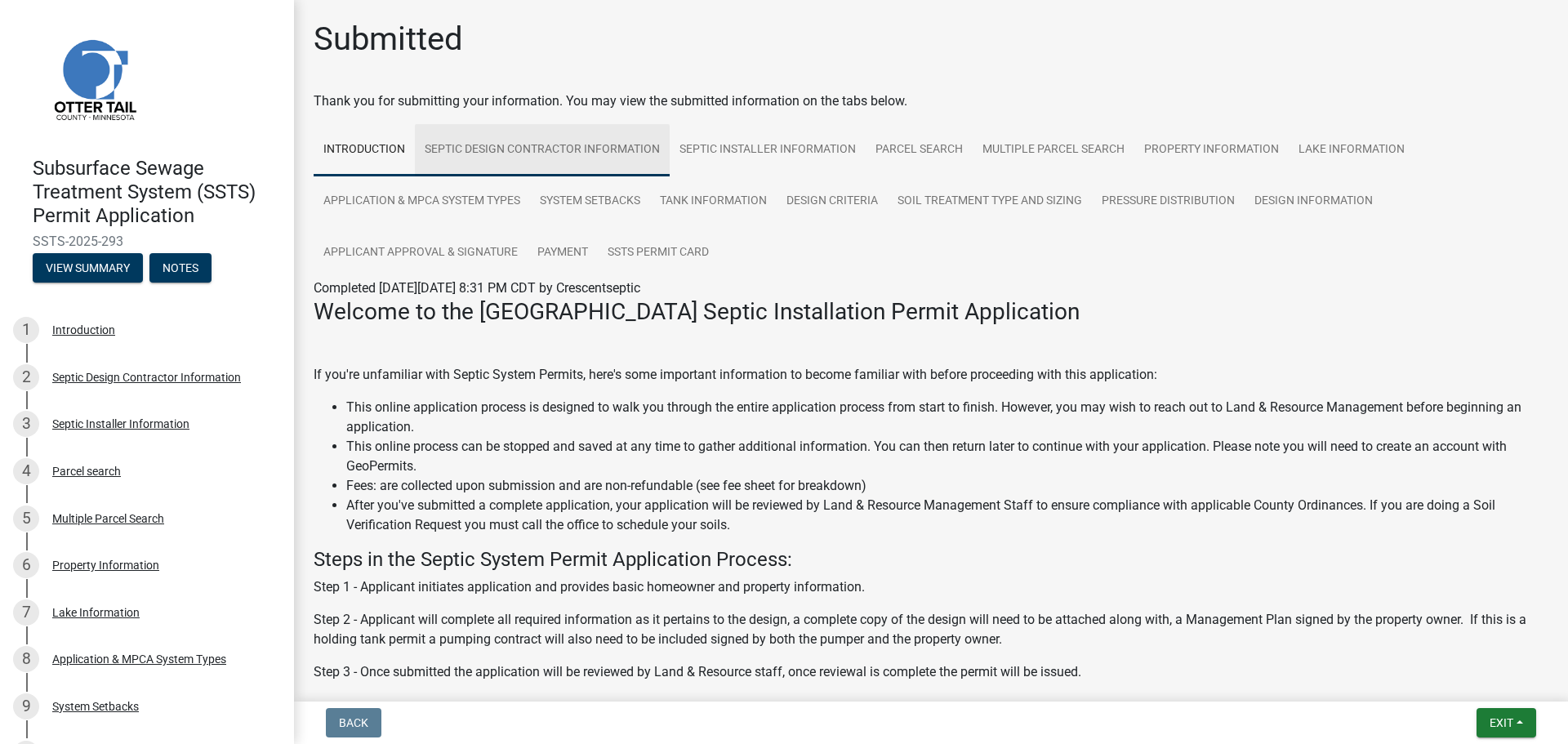
click at [551, 152] on link "Septic Design Contractor Information" at bounding box center [542, 150] width 255 height 52
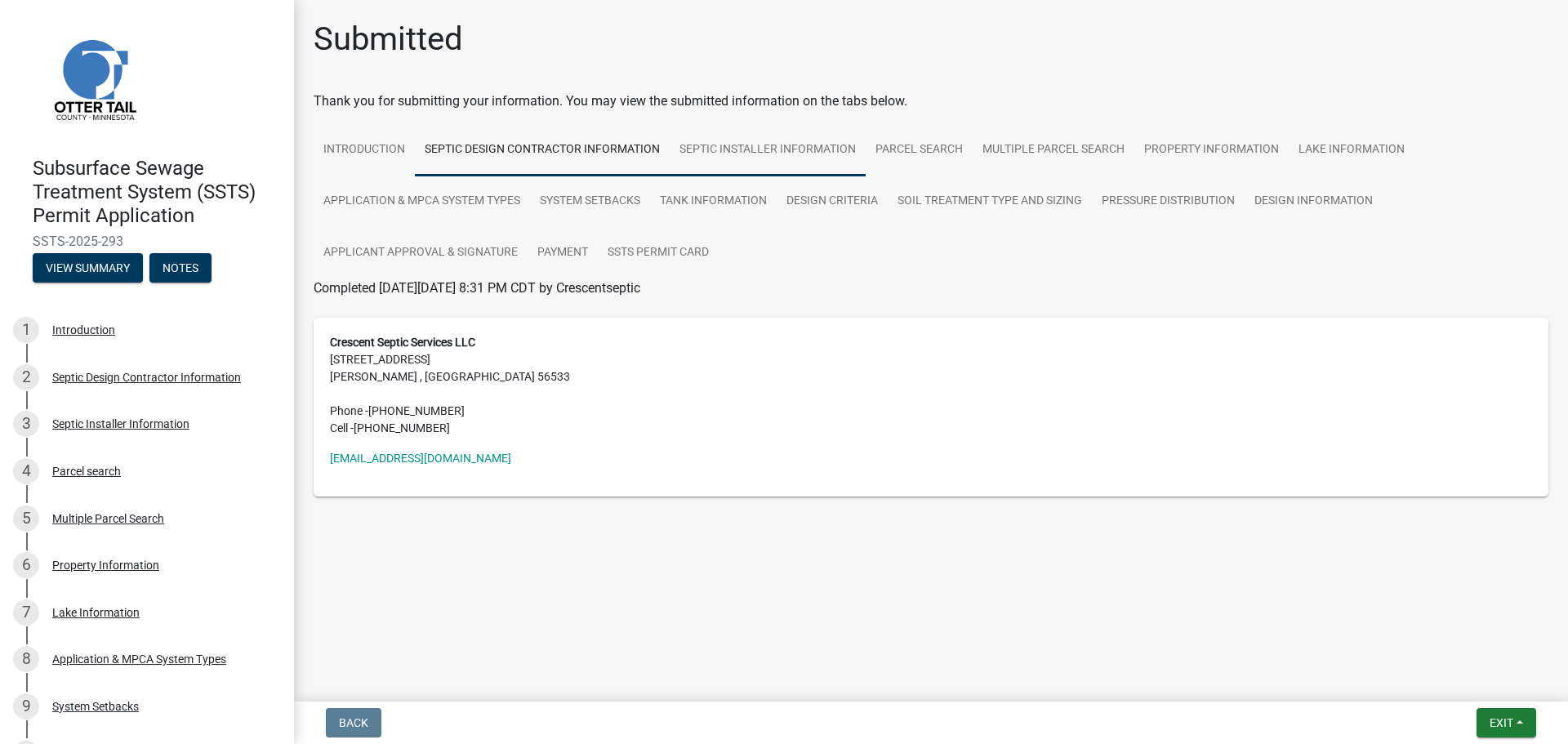
click at [768, 147] on link "Septic Installer Information" at bounding box center [767, 150] width 196 height 52
click at [1263, 141] on link "Property Information" at bounding box center [1211, 150] width 154 height 52
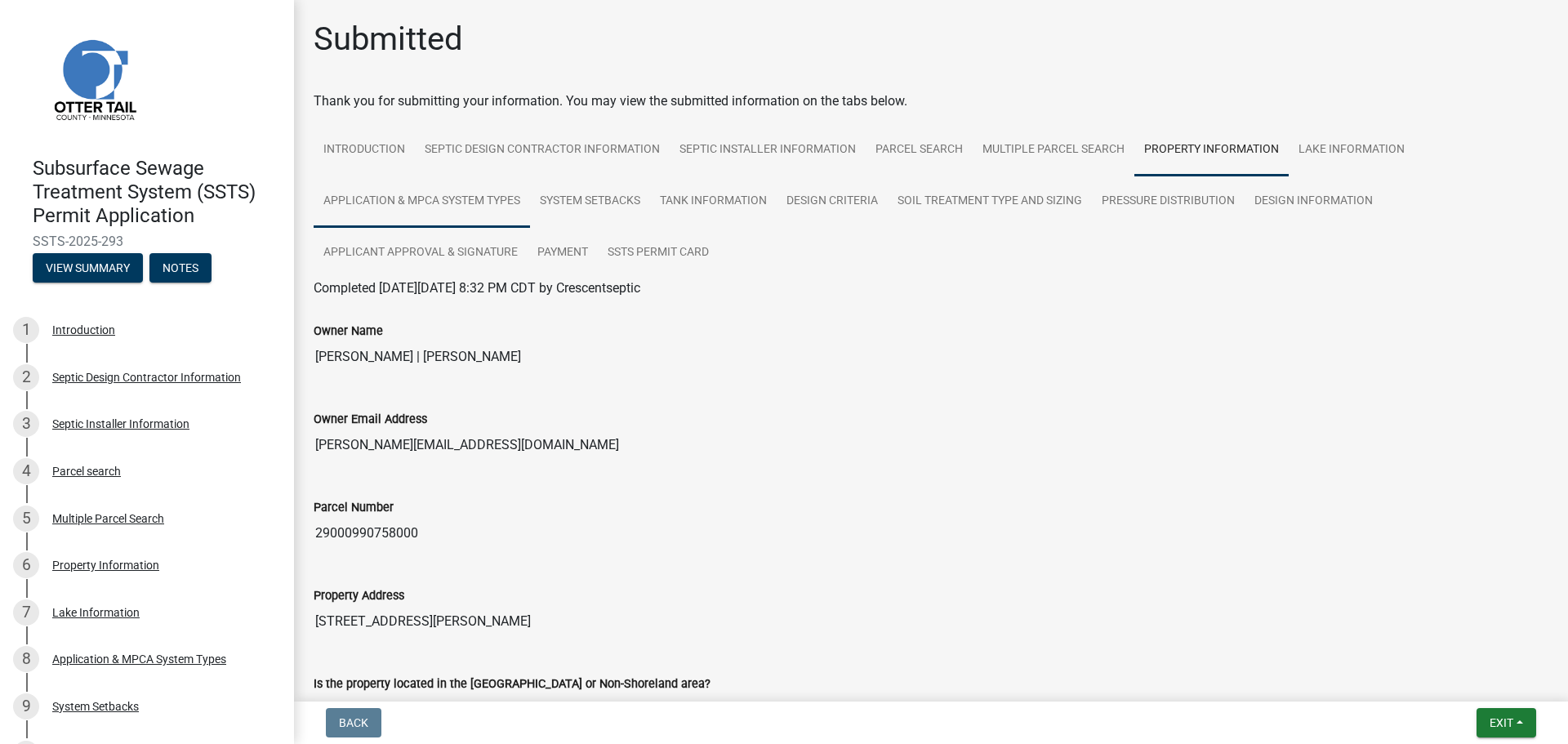
click at [436, 204] on link "Application & MPCA System Types" at bounding box center [422, 202] width 216 height 52
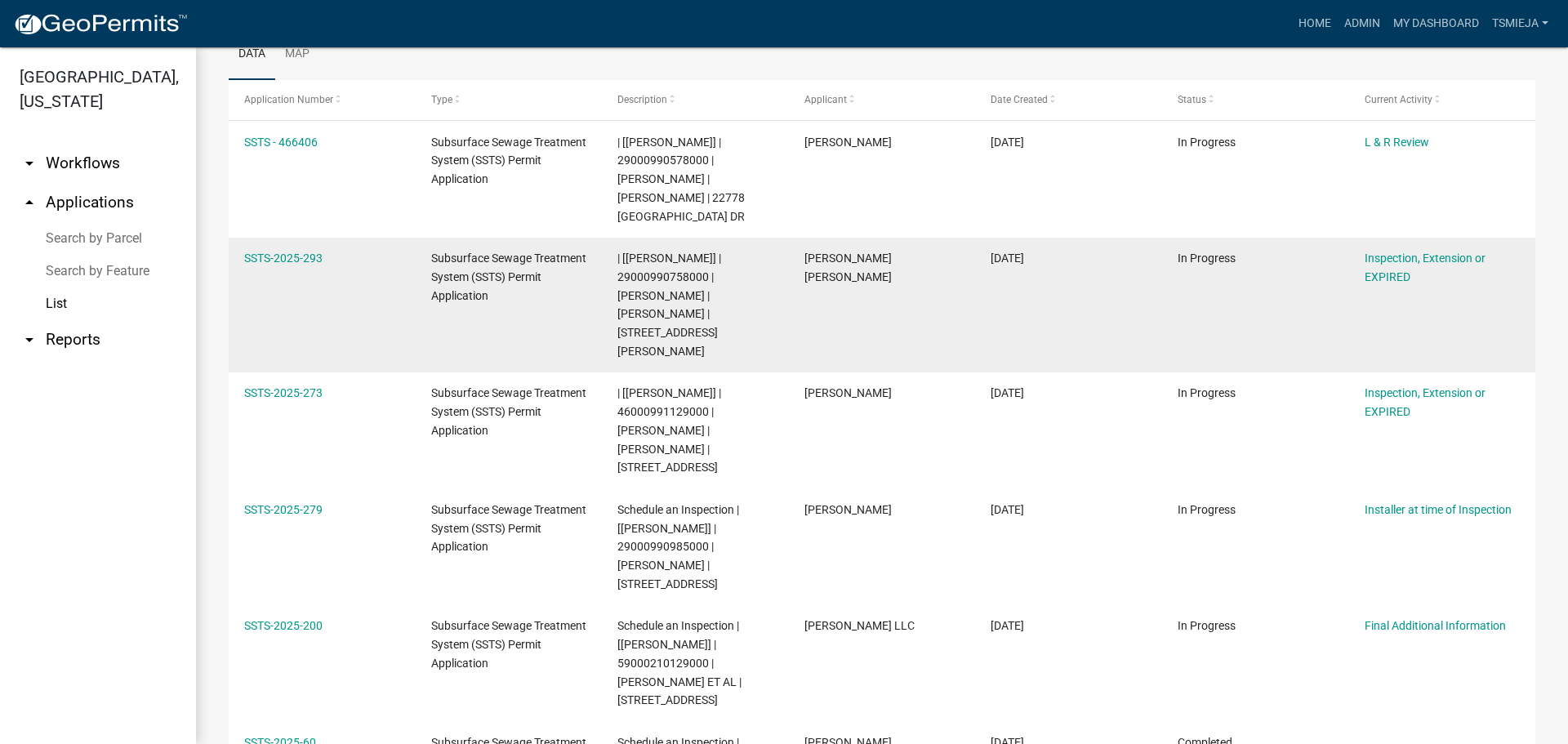
scroll to position [245, 0]
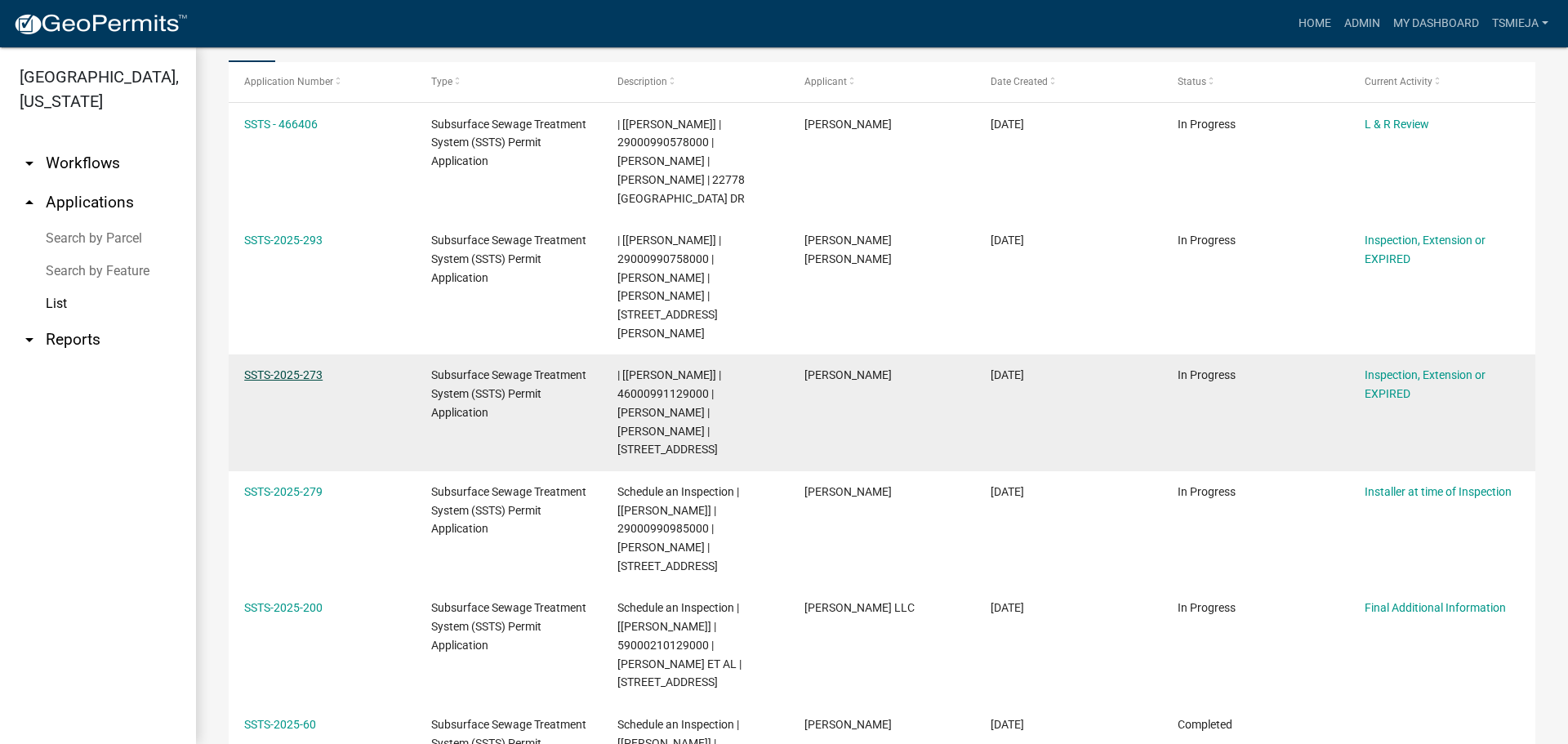
click at [288, 368] on link "SSTS-2025-273" at bounding box center [284, 374] width 79 height 13
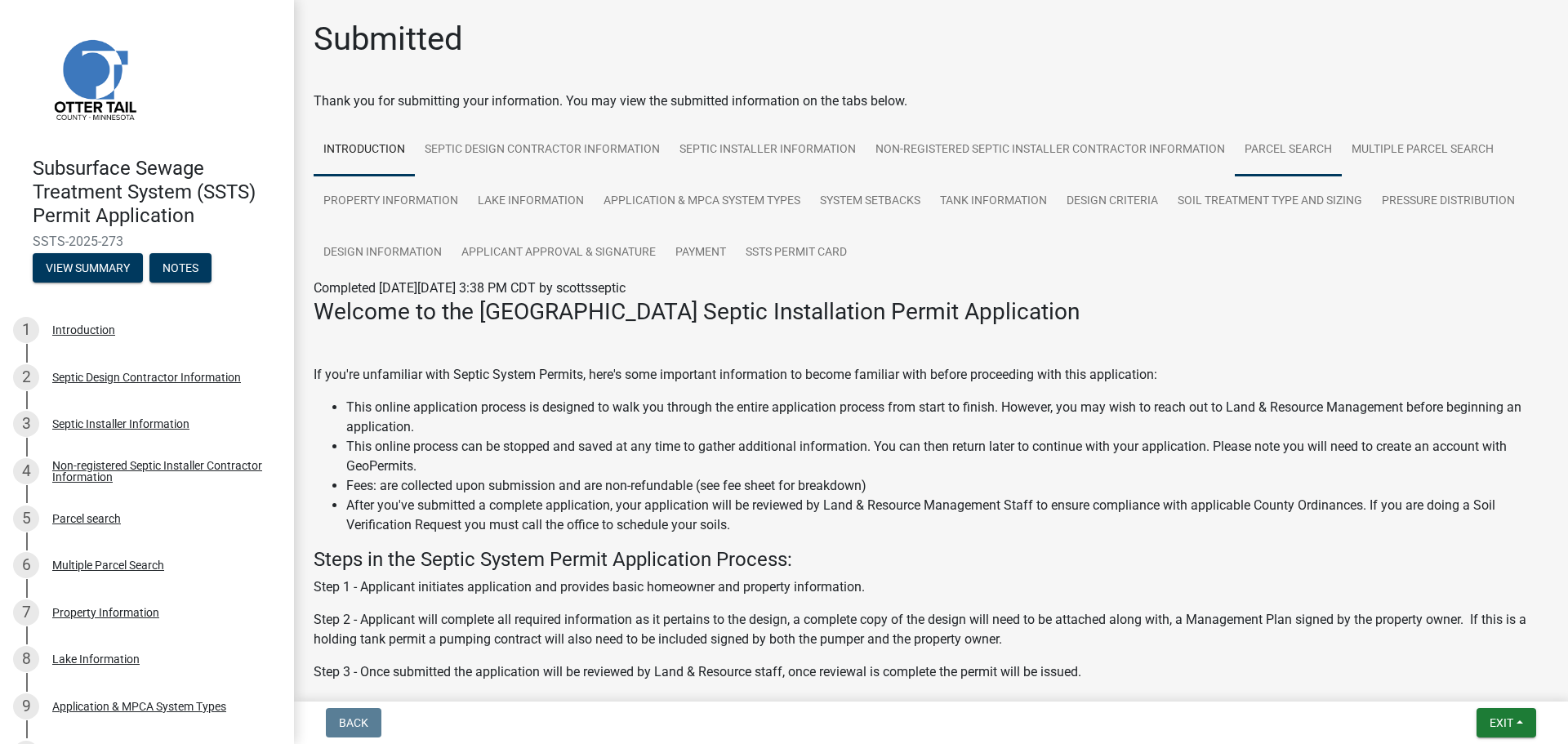
click at [1296, 158] on link "Parcel search" at bounding box center [1288, 150] width 107 height 52
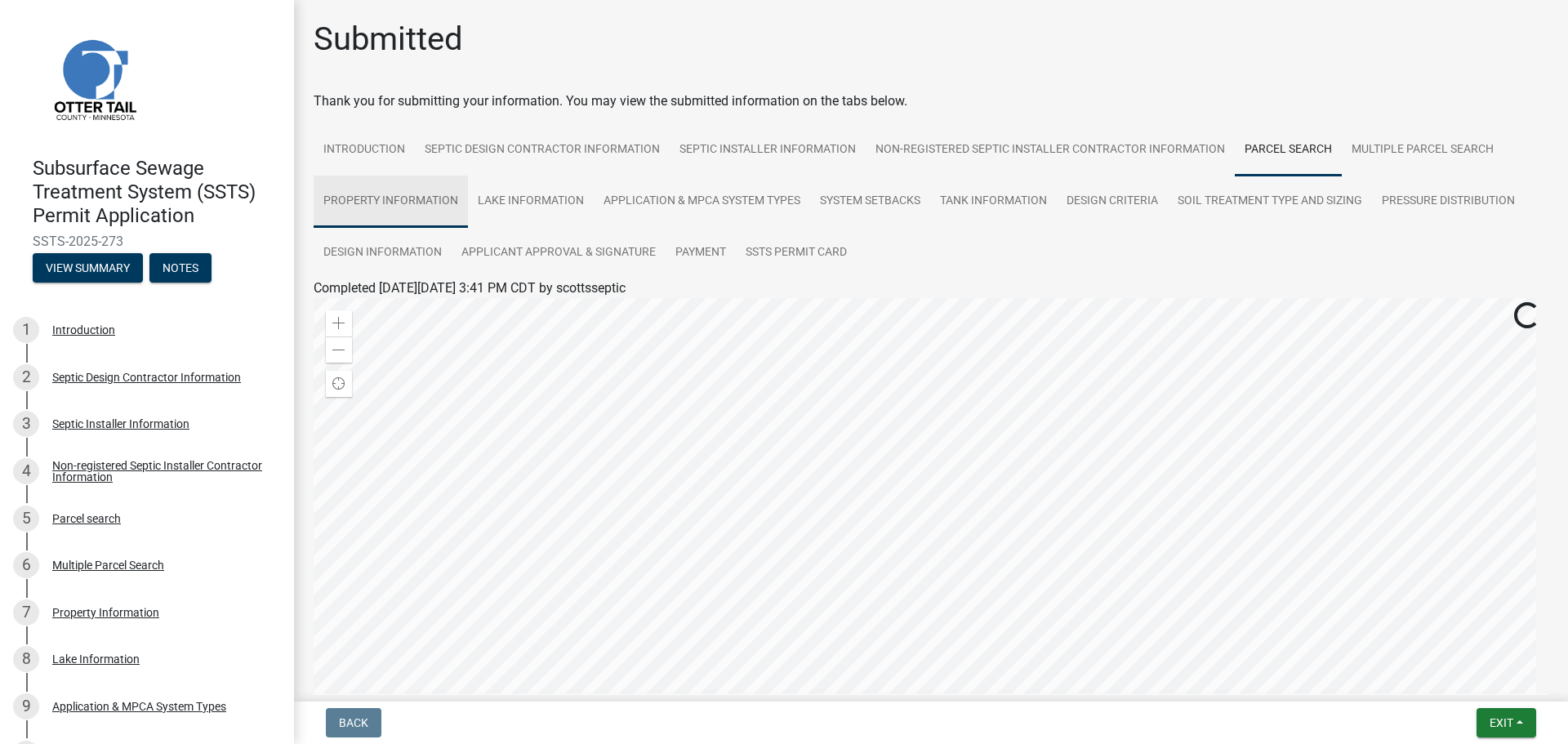
click at [357, 200] on link "Property Information" at bounding box center [391, 202] width 154 height 52
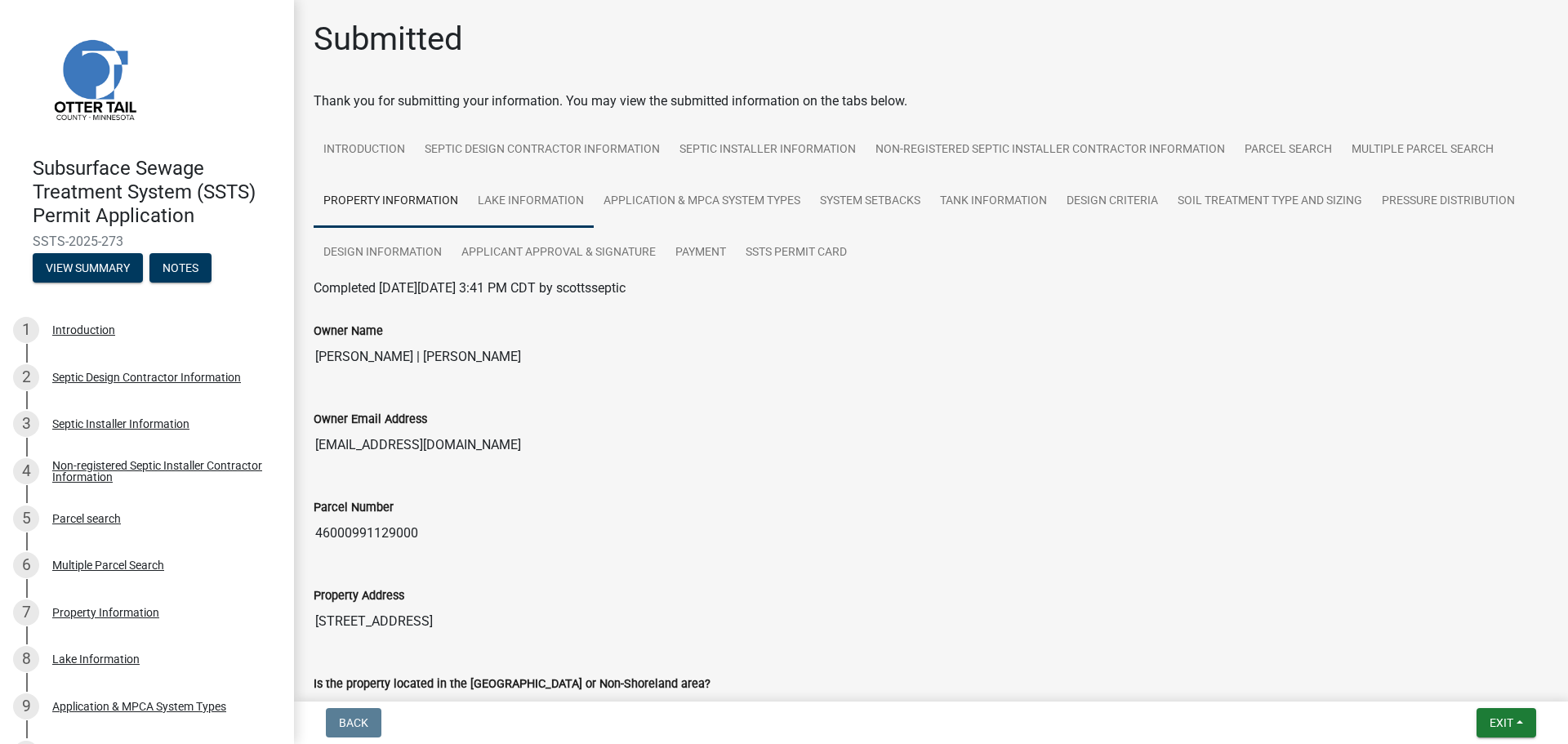
click at [493, 202] on link "Lake Information" at bounding box center [530, 202] width 125 height 52
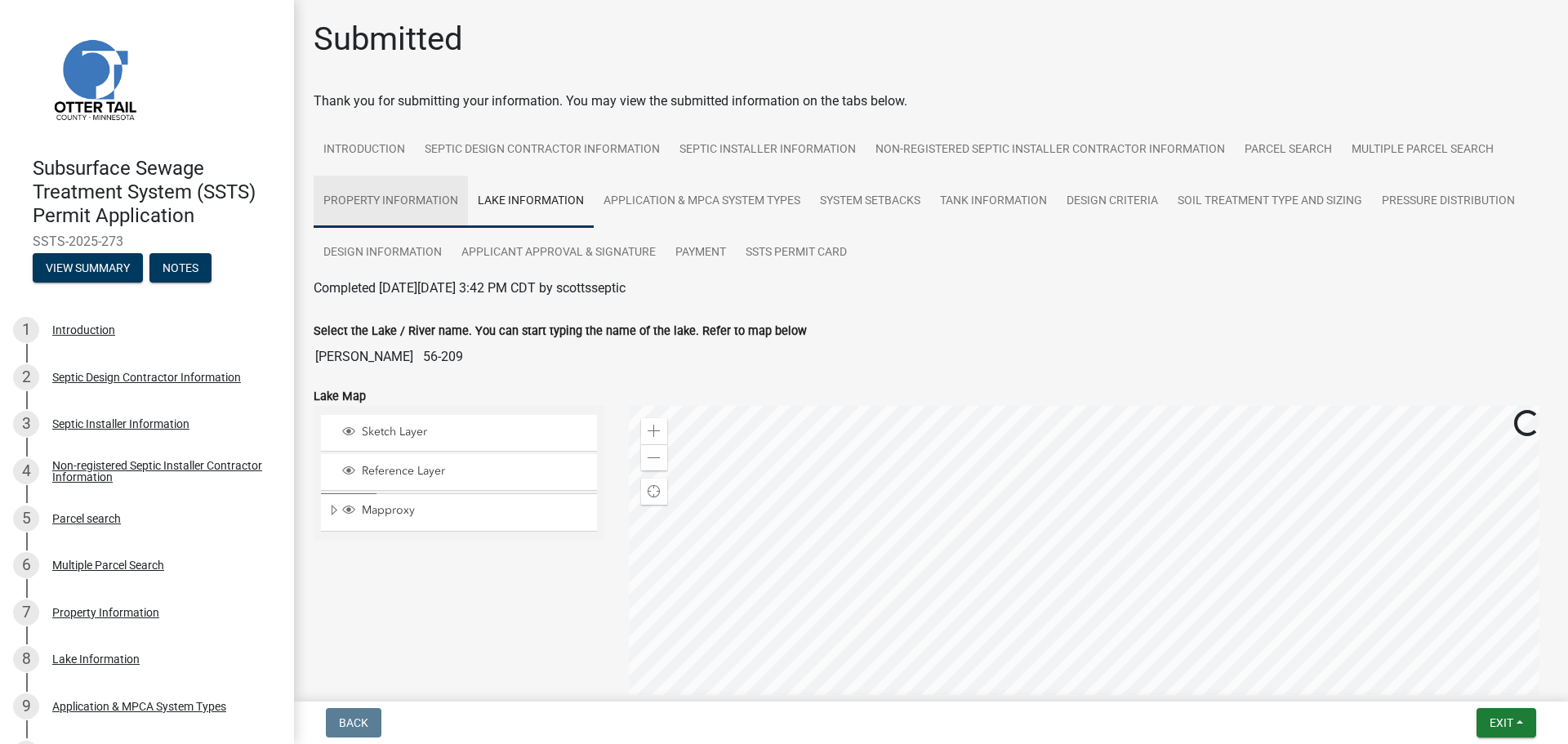
click at [386, 204] on link "Property Information" at bounding box center [391, 202] width 154 height 52
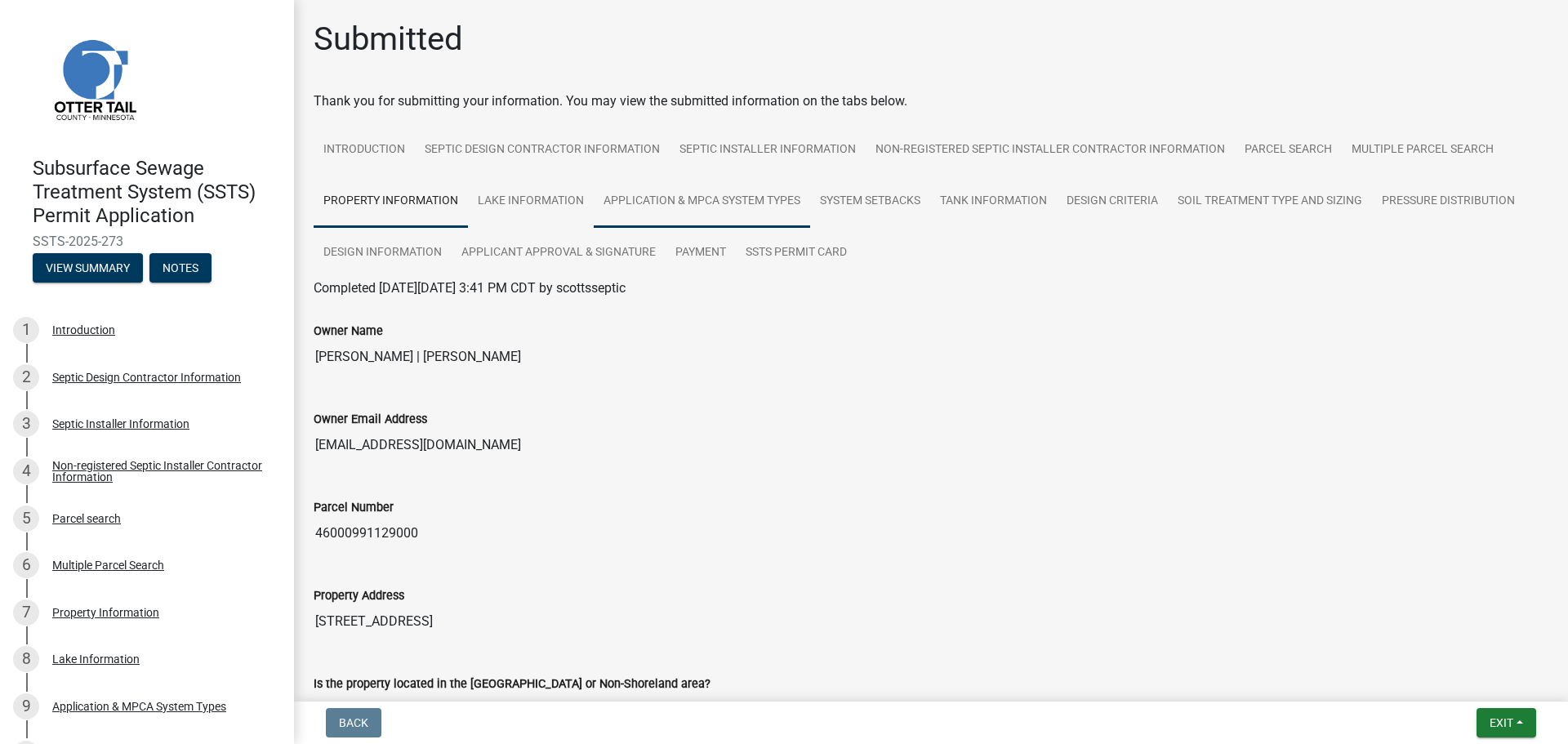
click at [704, 206] on link "Application & MPCA System Types" at bounding box center [702, 202] width 216 height 52
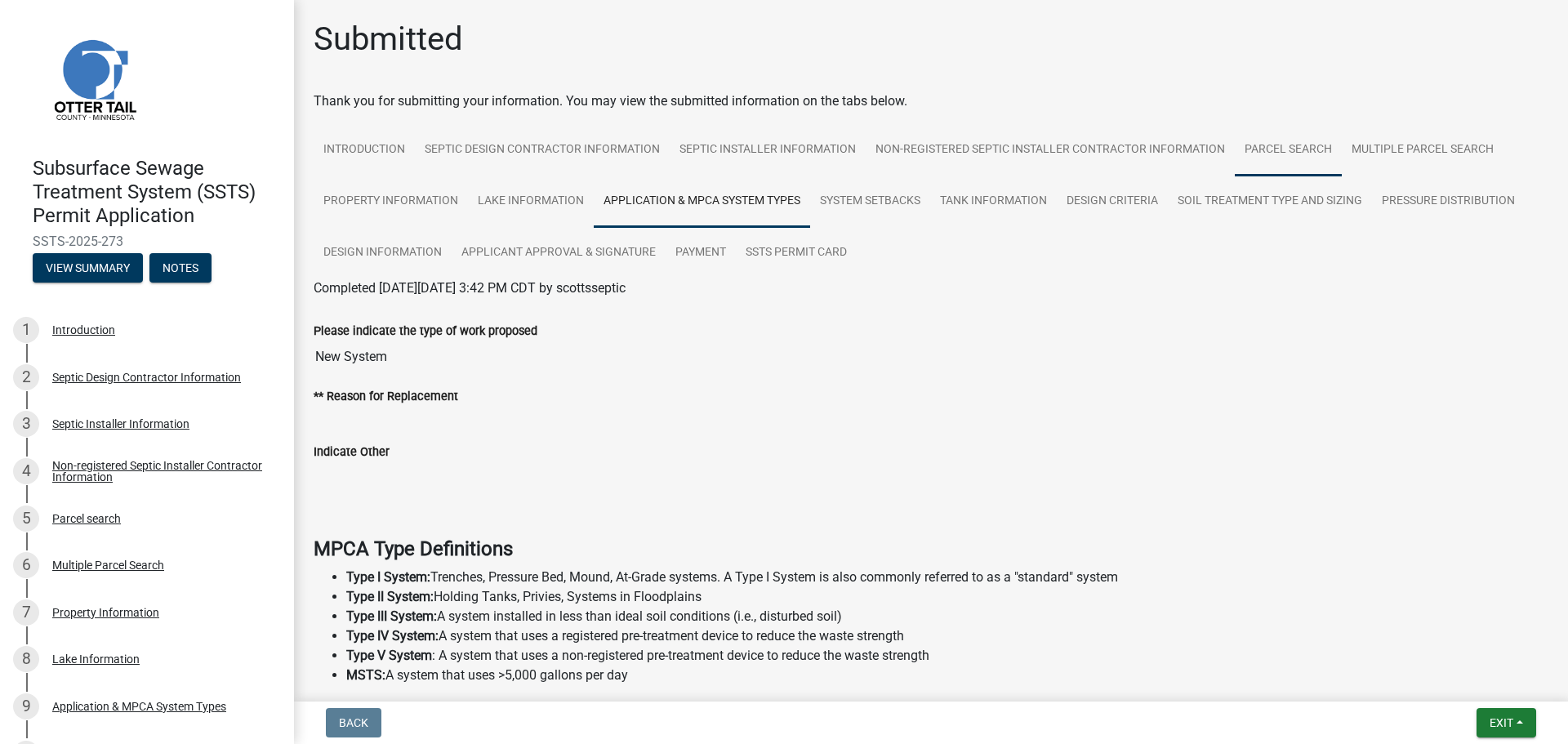
click at [1256, 156] on link "Parcel search" at bounding box center [1288, 150] width 107 height 52
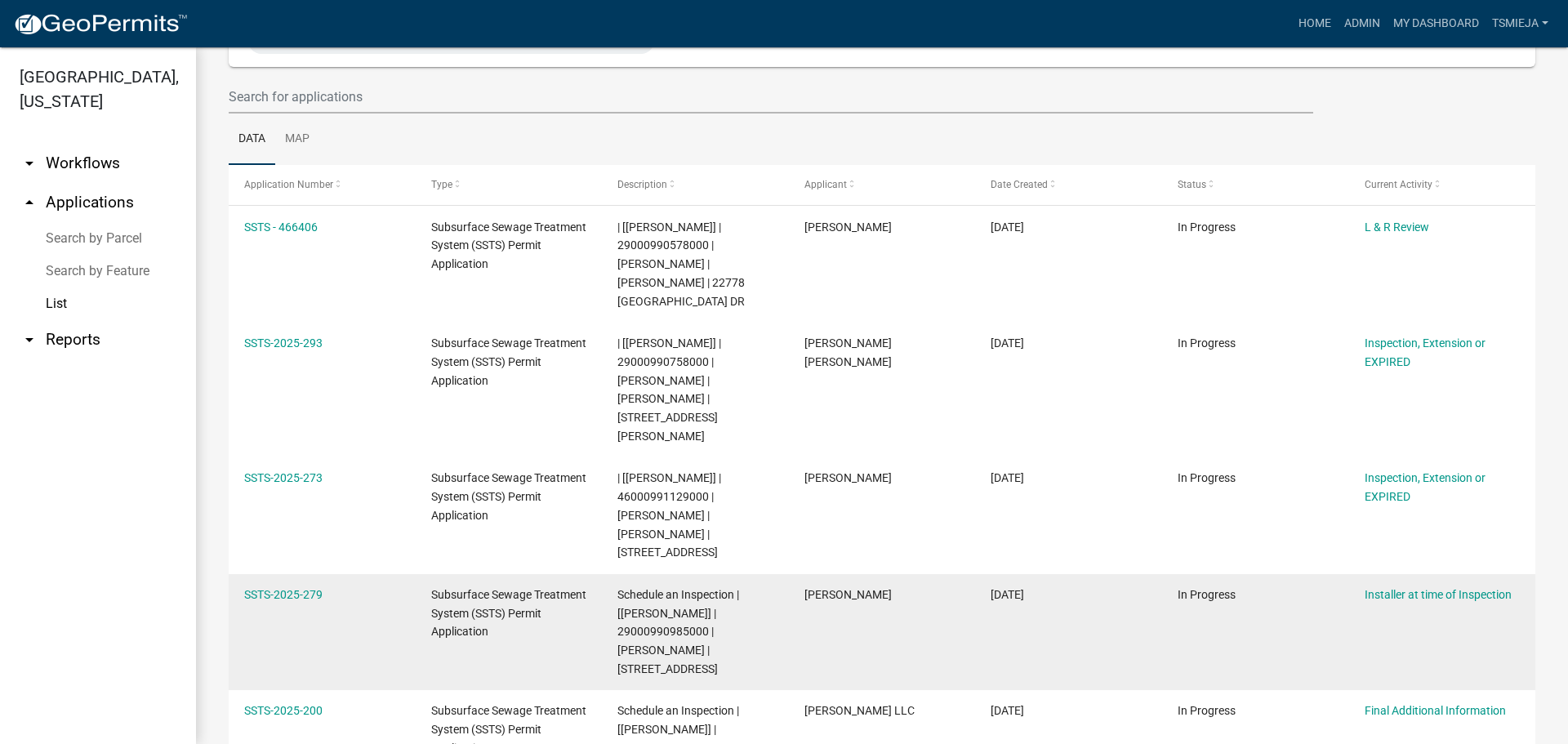
scroll to position [245, 0]
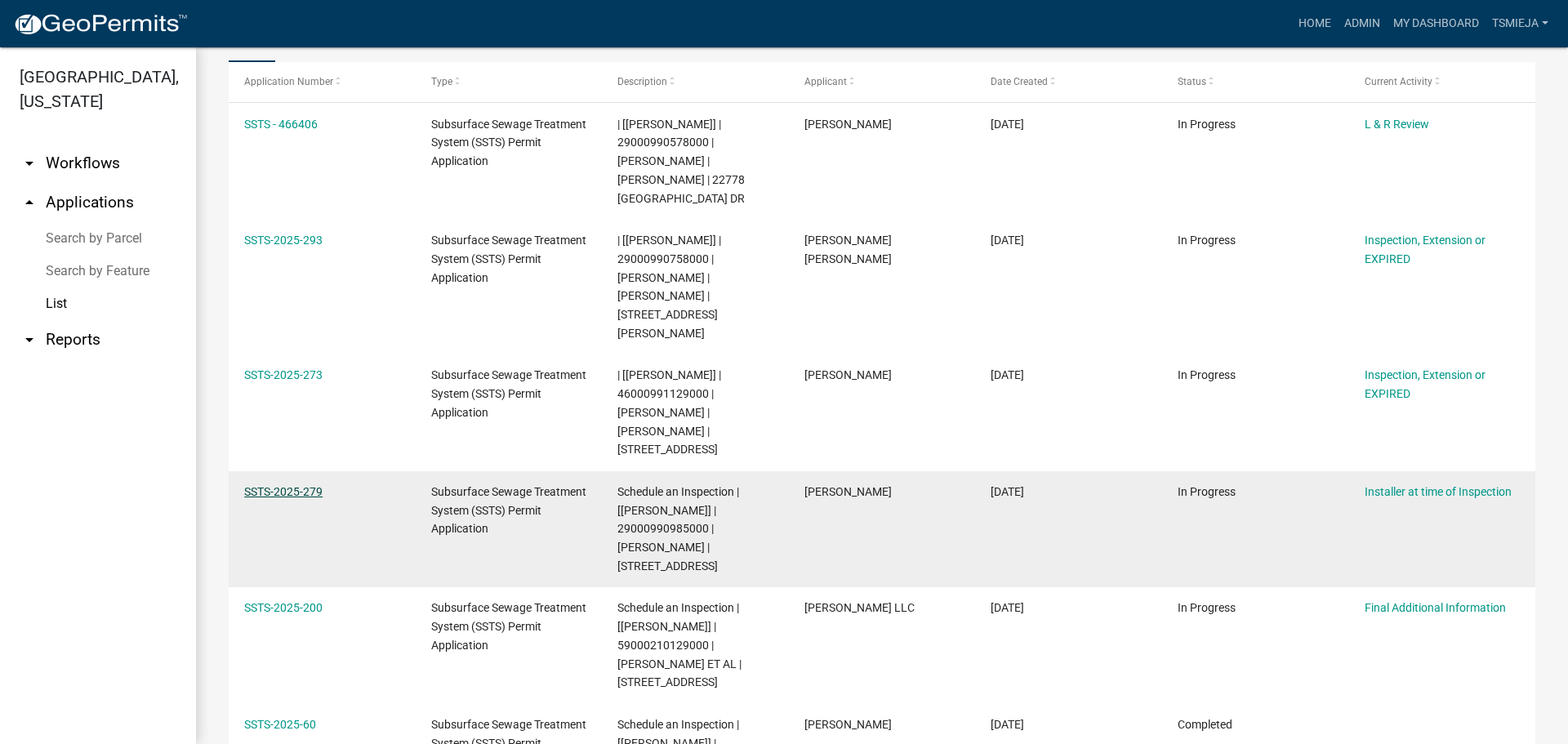
click at [283, 485] on link "SSTS-2025-279" at bounding box center [284, 492] width 79 height 13
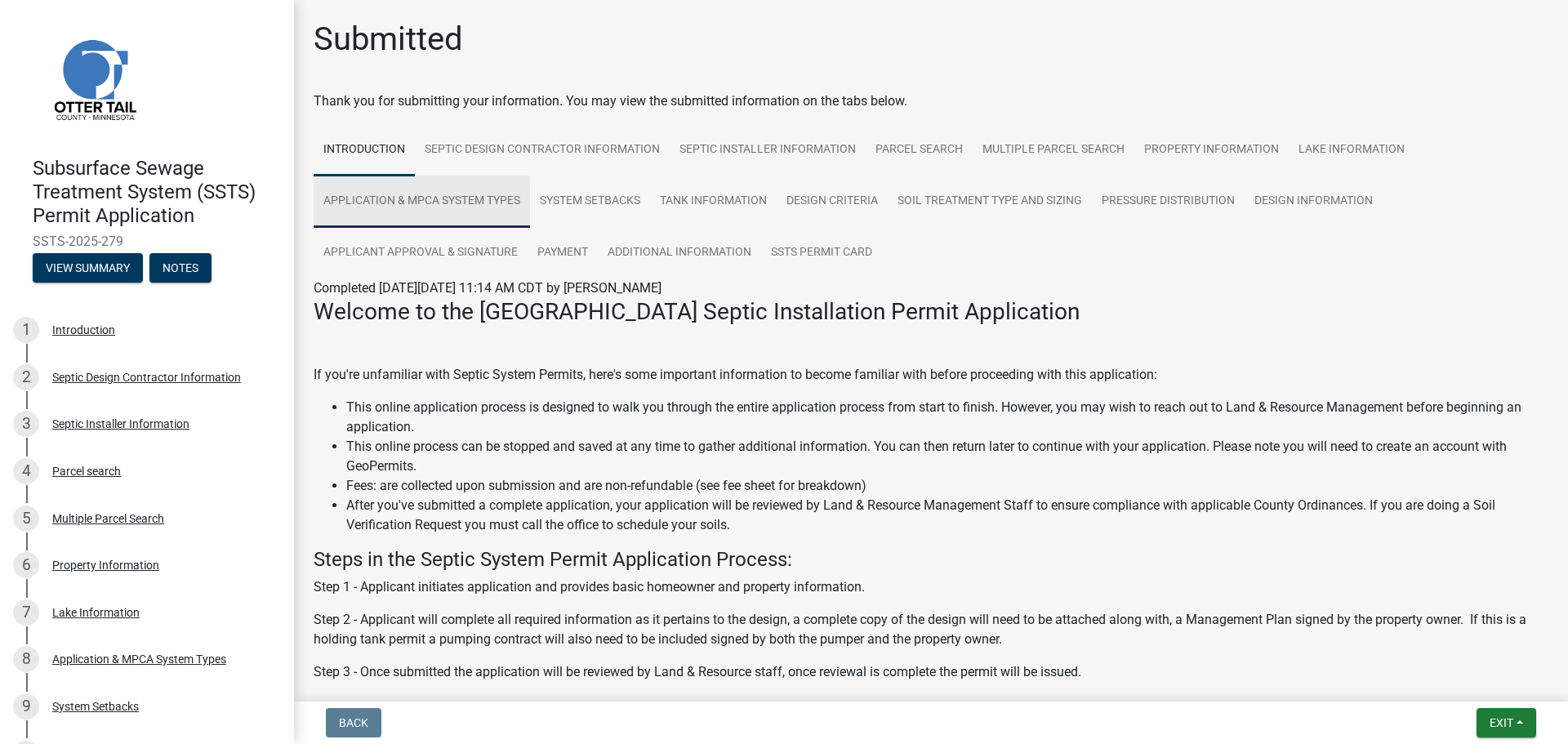
click at [479, 209] on link "Application & MPCA System Types" at bounding box center [422, 202] width 216 height 52
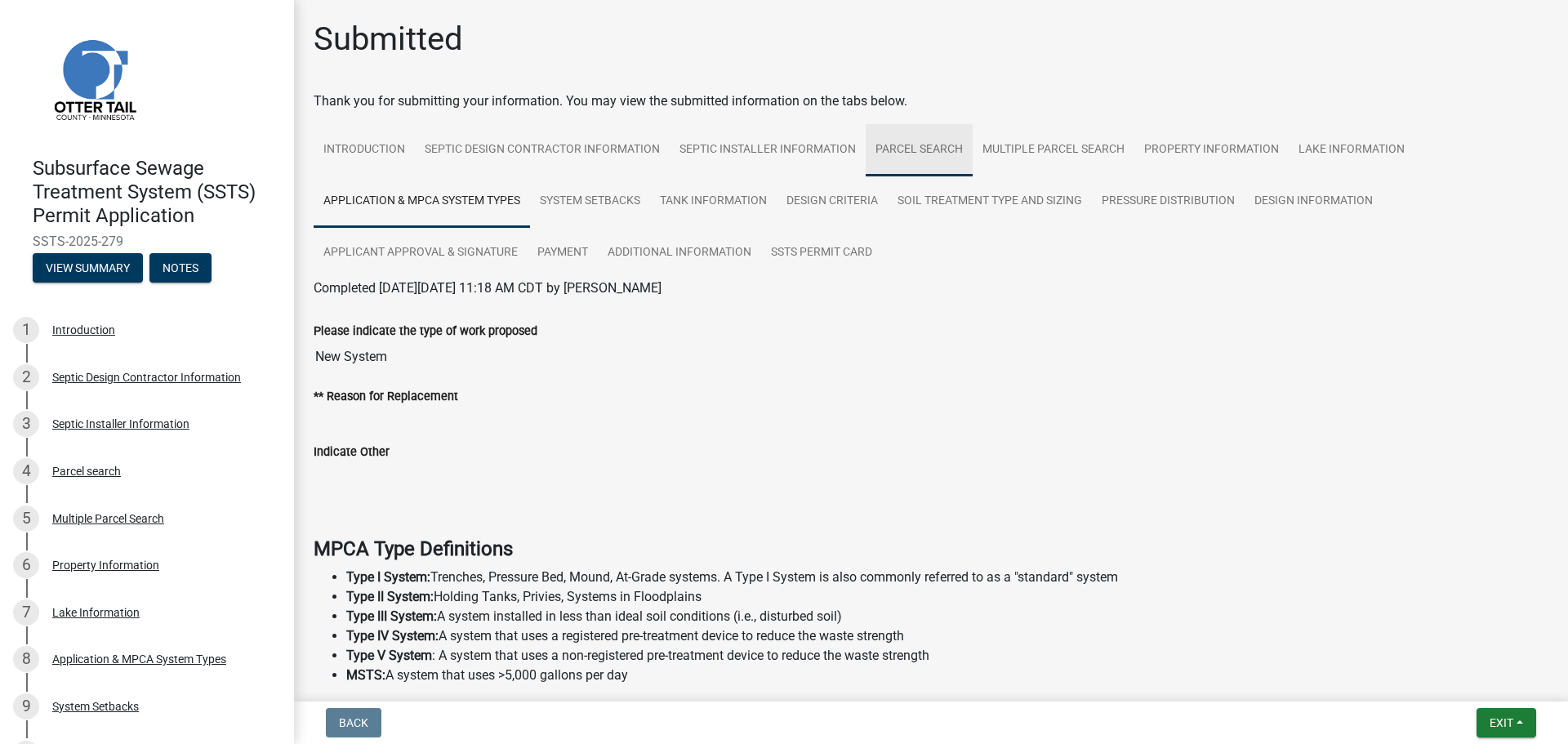
click at [887, 133] on link "Parcel search" at bounding box center [919, 150] width 107 height 52
